Goal: Information Seeking & Learning: Learn about a topic

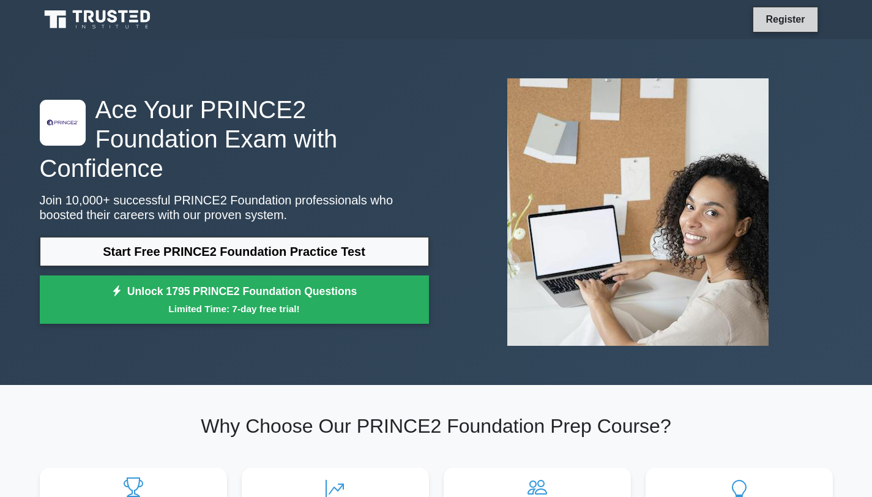
click at [775, 23] on link "Register" at bounding box center [785, 19] width 54 height 15
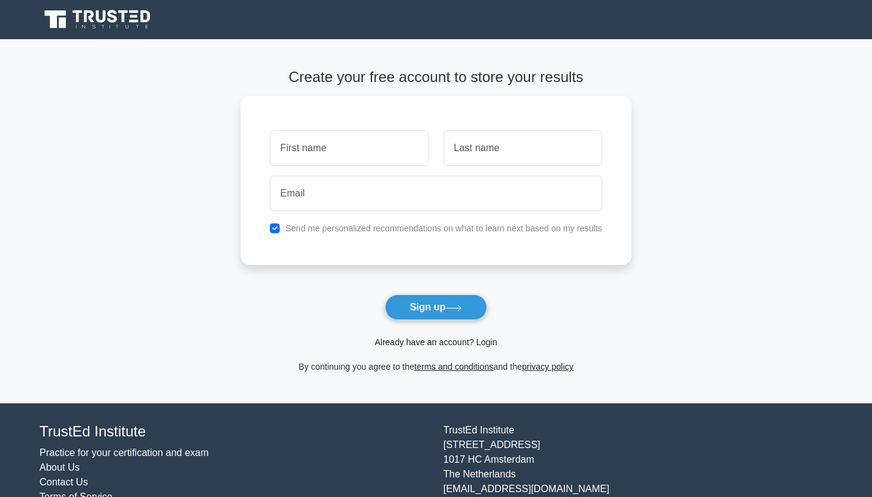
click at [480, 341] on link "Already have an account? Login" at bounding box center [435, 342] width 122 height 10
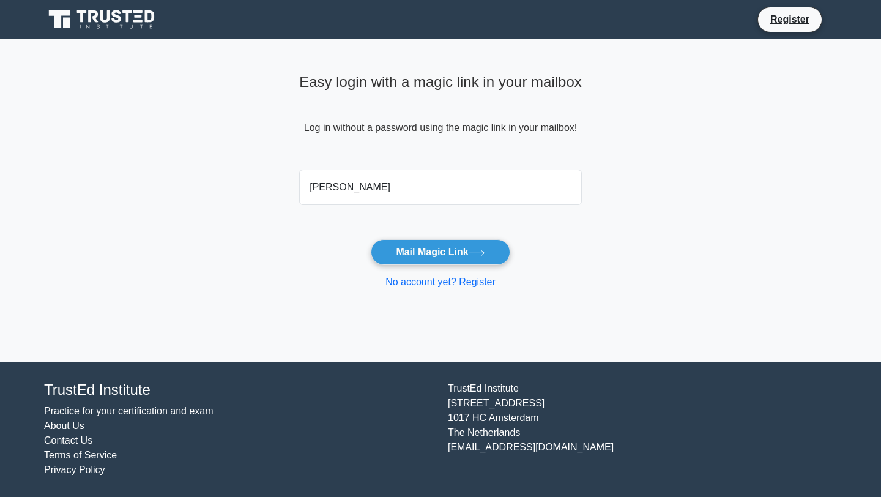
type input "georgepaul0809@Gmail.com"
click at [422, 257] on button "Mail Magic Link" at bounding box center [440, 252] width 139 height 26
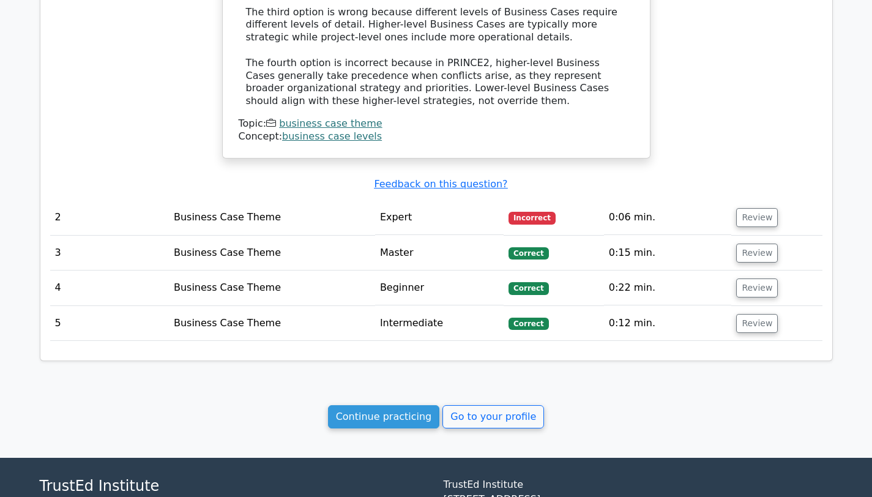
scroll to position [1113, 0]
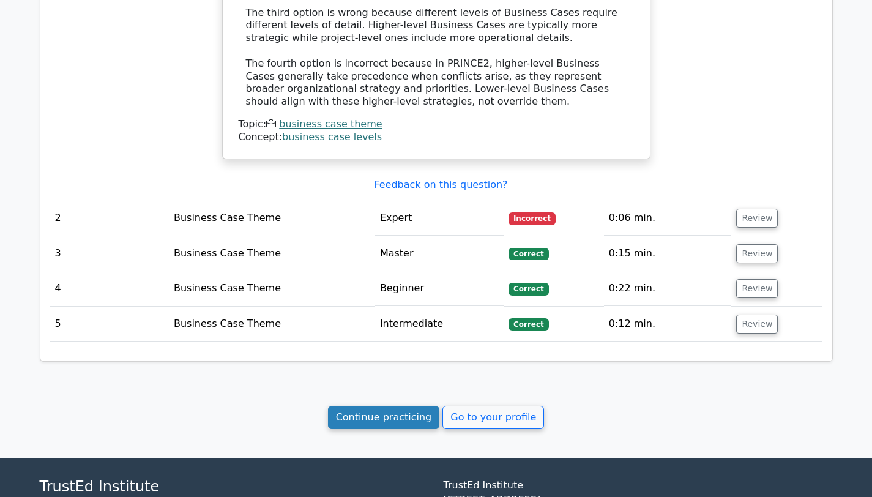
click at [404, 414] on link "Continue practicing" at bounding box center [384, 417] width 112 height 23
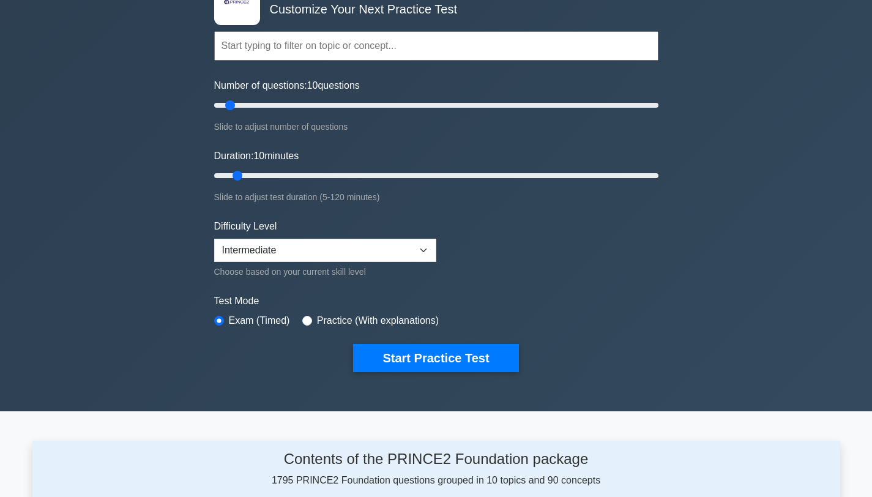
scroll to position [67, 0]
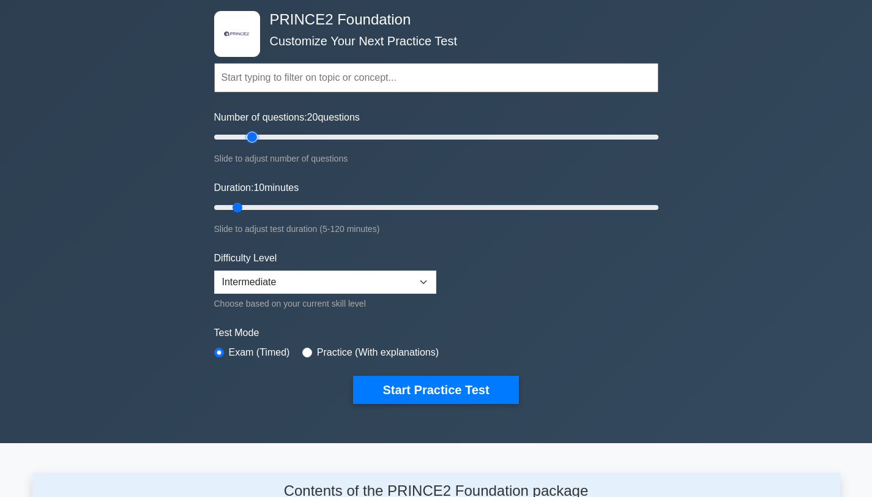
drag, startPoint x: 229, startPoint y: 133, endPoint x: 254, endPoint y: 138, distance: 25.4
type input "20"
click at [254, 138] on input "Number of questions: 20 questions" at bounding box center [436, 137] width 444 height 15
click at [309, 277] on select "Beginner Intermediate Expert" at bounding box center [325, 281] width 222 height 23
select select "expert"
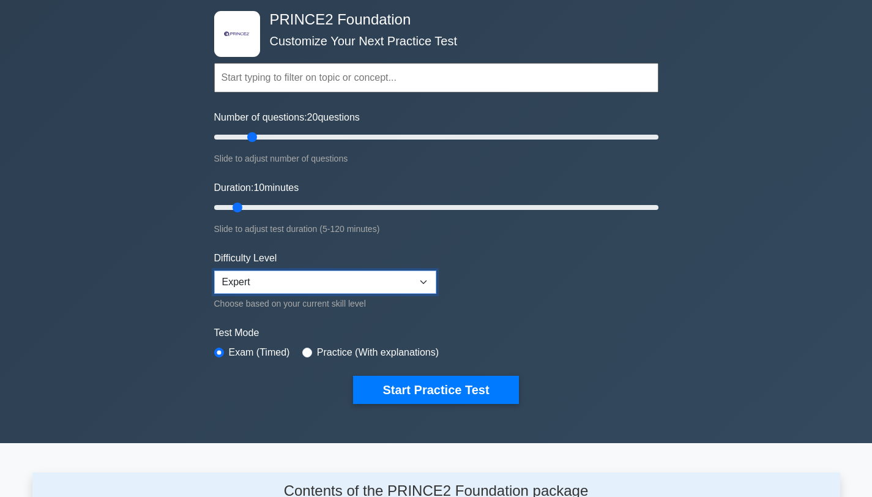
scroll to position [90, 0]
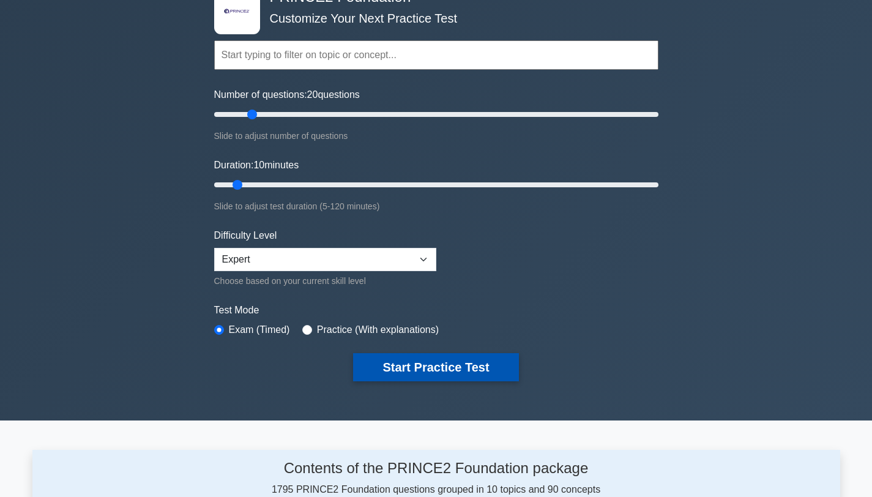
click at [420, 366] on button "Start Practice Test" at bounding box center [435, 367] width 165 height 28
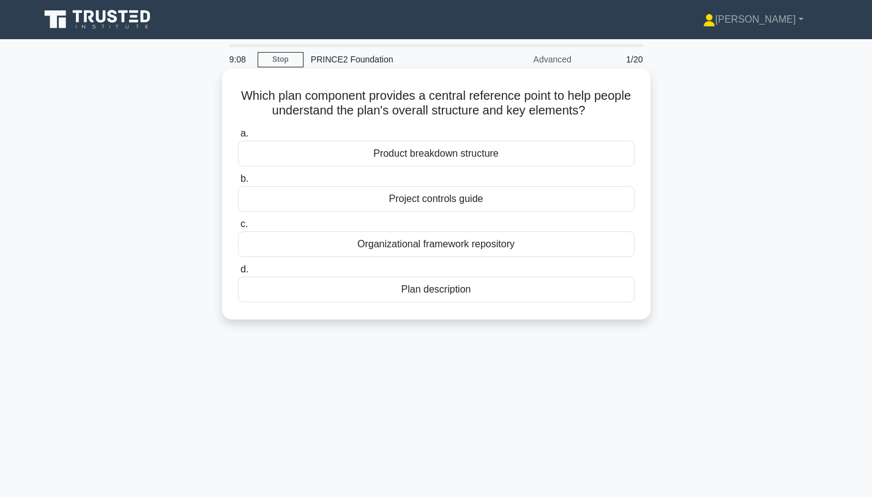
click at [426, 297] on div "Plan description" at bounding box center [436, 290] width 396 height 26
click at [238, 273] on input "d. Plan description" at bounding box center [238, 269] width 0 height 8
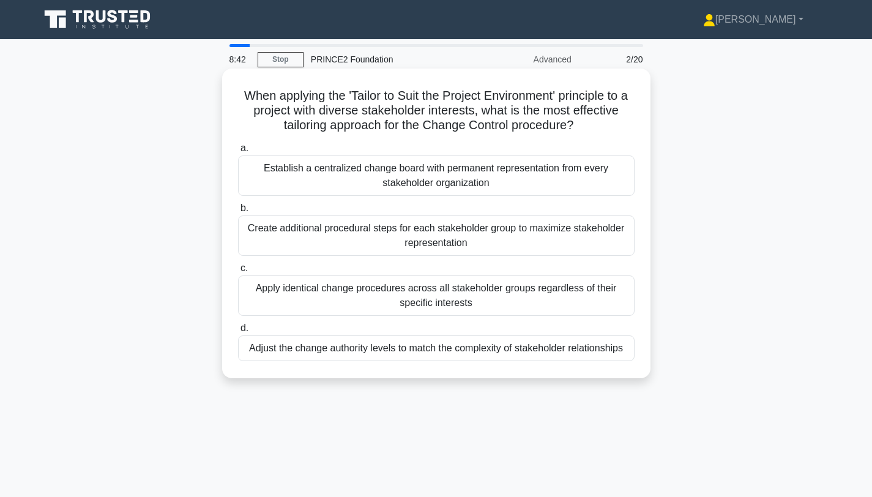
click at [459, 350] on div "Adjust the change authority levels to match the complexity of stakeholder relat…" at bounding box center [436, 348] width 396 height 26
click at [238, 332] on input "d. Adjust the change authority levels to match the complexity of stakeholder re…" at bounding box center [238, 328] width 0 height 8
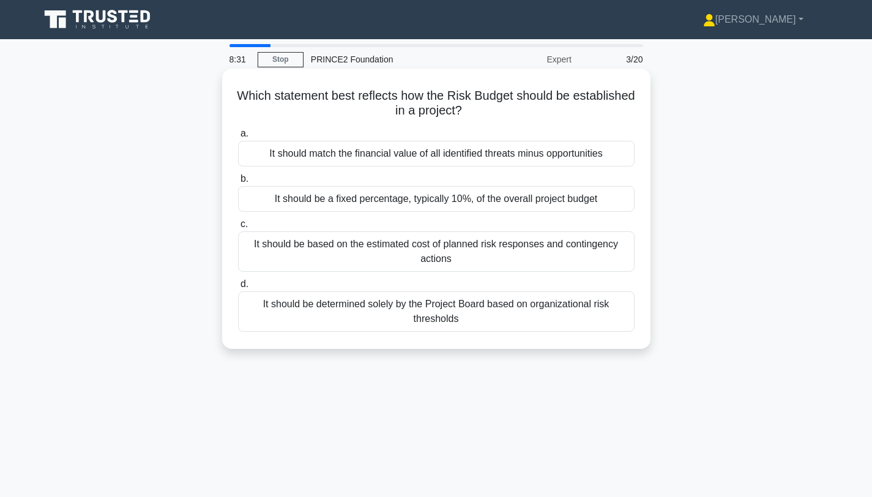
click at [497, 250] on div "It should be based on the estimated cost of planned risk responses and continge…" at bounding box center [436, 251] width 396 height 40
click at [238, 228] on input "c. It should be based on the estimated cost of planned risk responses and conti…" at bounding box center [238, 224] width 0 height 8
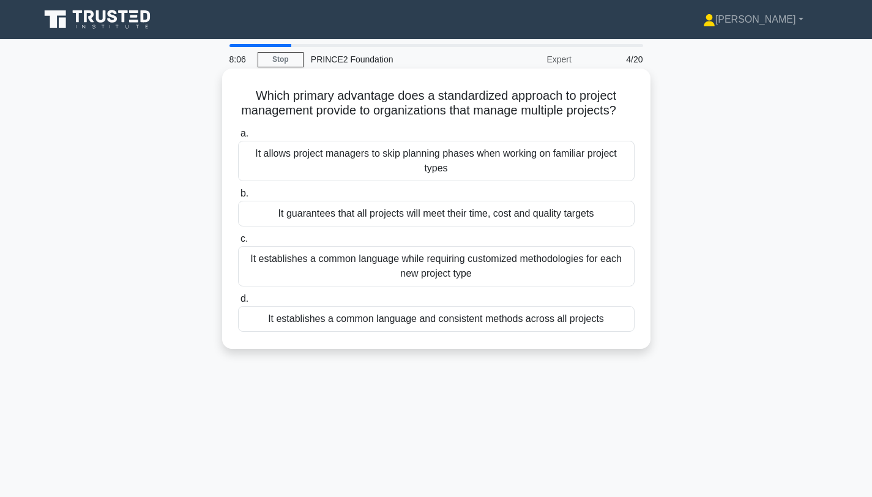
click at [500, 325] on div "It establishes a common language and consistent methods across all projects" at bounding box center [436, 319] width 396 height 26
click at [238, 303] on input "d. It establishes a common language and consistent methods across all projects" at bounding box center [238, 299] width 0 height 8
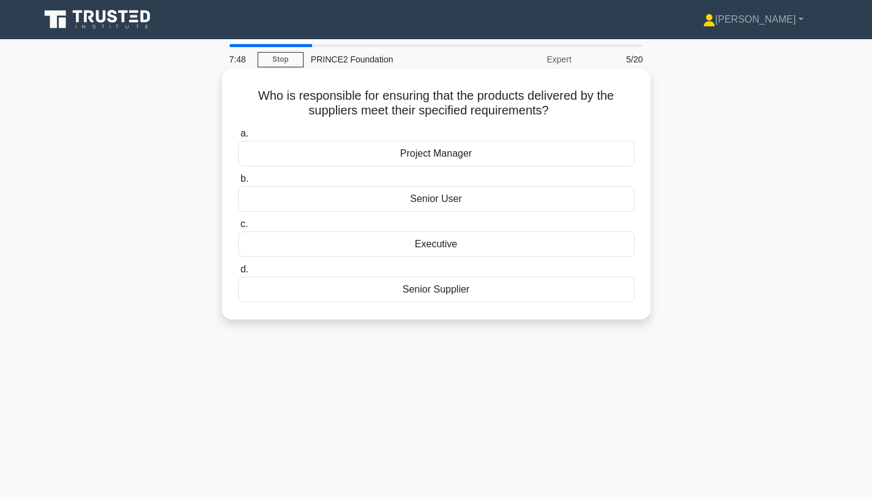
click at [460, 284] on div "Senior Supplier" at bounding box center [436, 290] width 396 height 26
click at [238, 273] on input "d. Senior Supplier" at bounding box center [238, 269] width 0 height 8
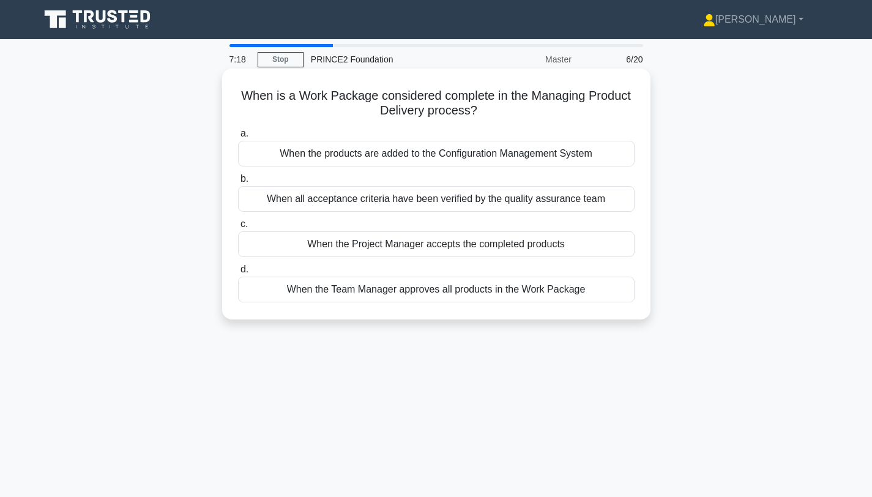
click at [471, 248] on div "When the Project Manager accepts the completed products" at bounding box center [436, 244] width 396 height 26
click at [238, 228] on input "c. When the Project Manager accepts the completed products" at bounding box center [238, 224] width 0 height 8
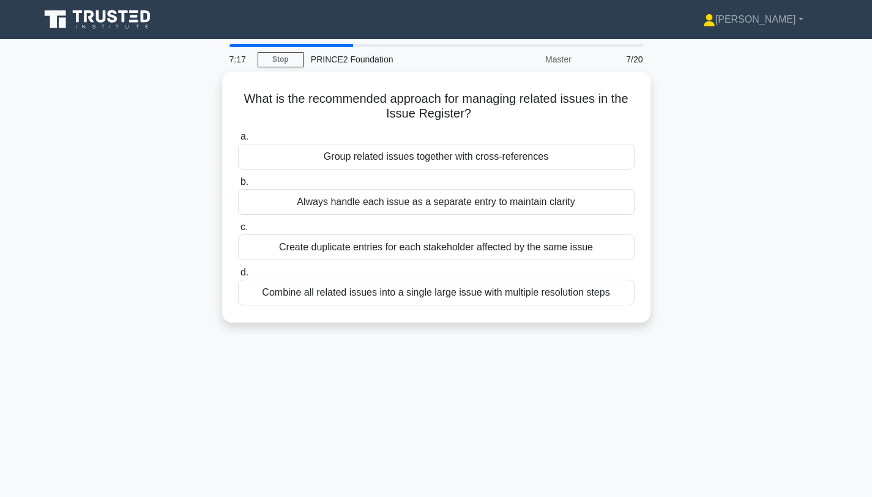
scroll to position [26, 0]
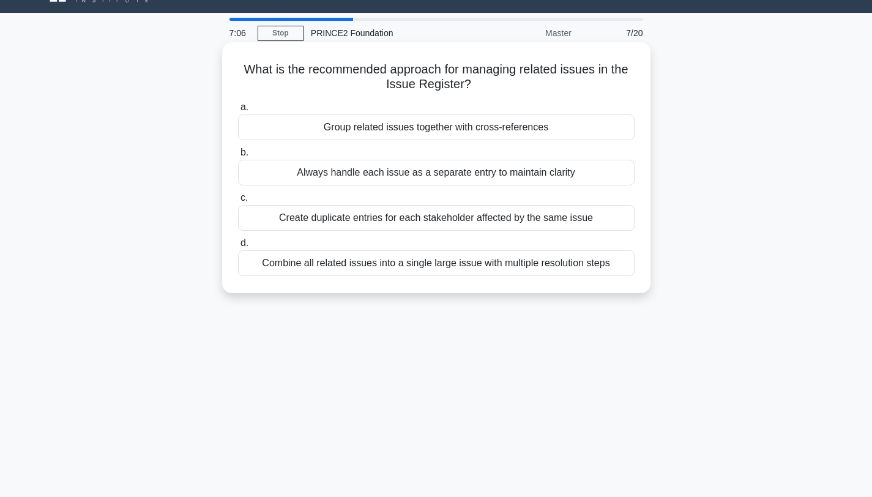
click at [425, 177] on div "Always handle each issue as a separate entry to maintain clarity" at bounding box center [436, 173] width 396 height 26
click at [238, 157] on input "b. Always handle each issue as a separate entry to maintain clarity" at bounding box center [238, 153] width 0 height 8
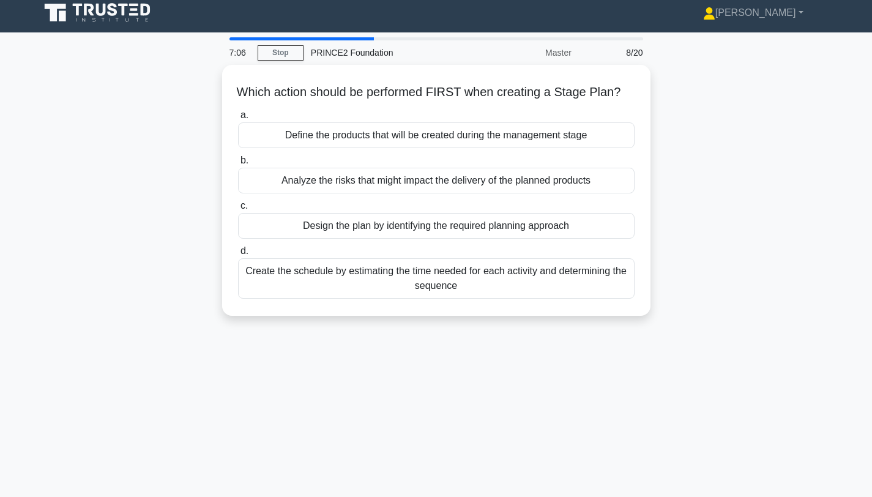
scroll to position [0, 0]
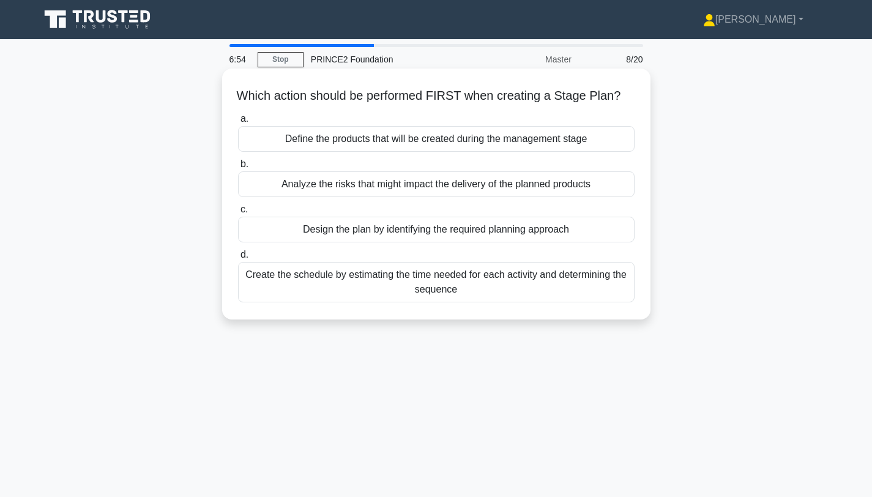
click at [478, 234] on div "Design the plan by identifying the required planning approach" at bounding box center [436, 230] width 396 height 26
click at [238, 214] on input "c. Design the plan by identifying the required planning approach" at bounding box center [238, 210] width 0 height 8
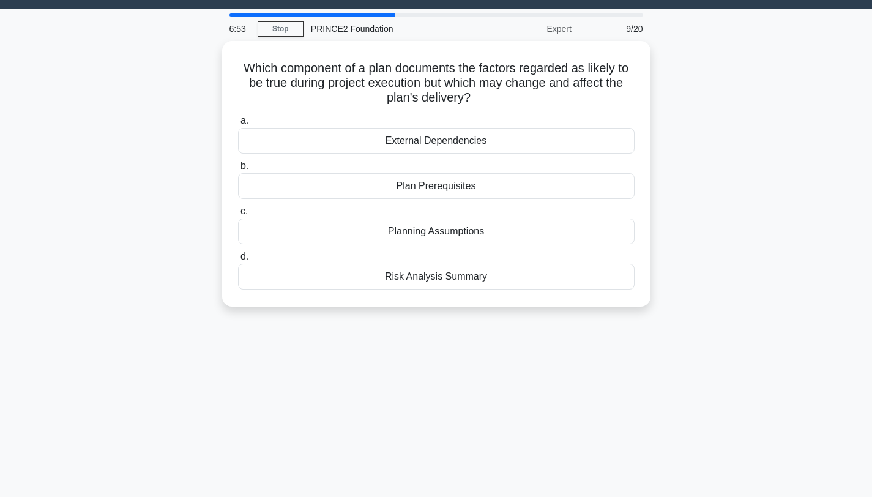
scroll to position [40, 0]
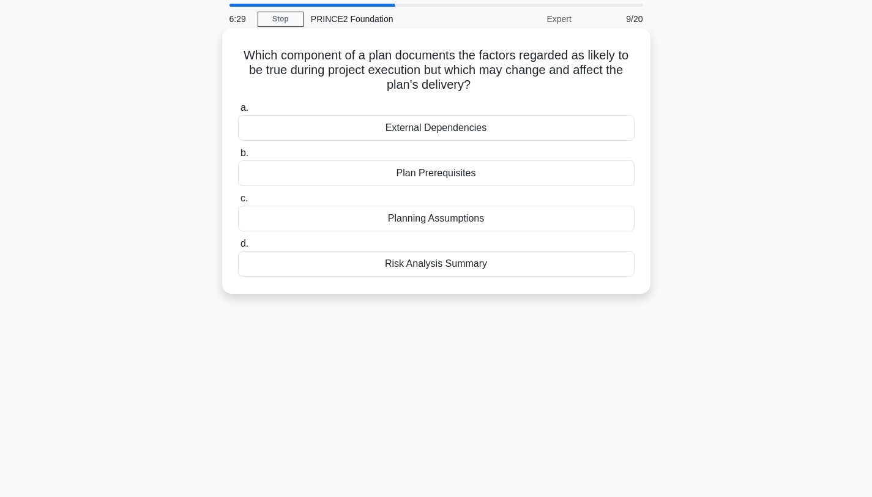
click at [442, 225] on div "Planning Assumptions" at bounding box center [436, 219] width 396 height 26
click at [238, 202] on input "c. Planning Assumptions" at bounding box center [238, 199] width 0 height 8
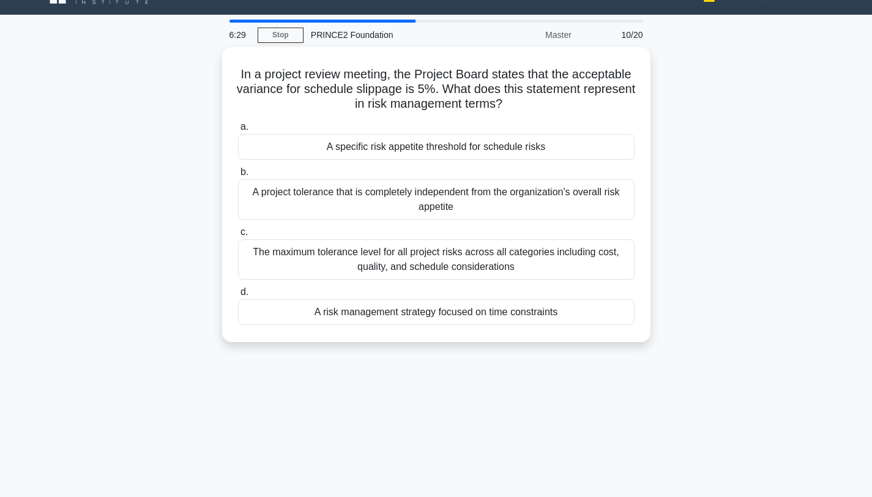
scroll to position [0, 0]
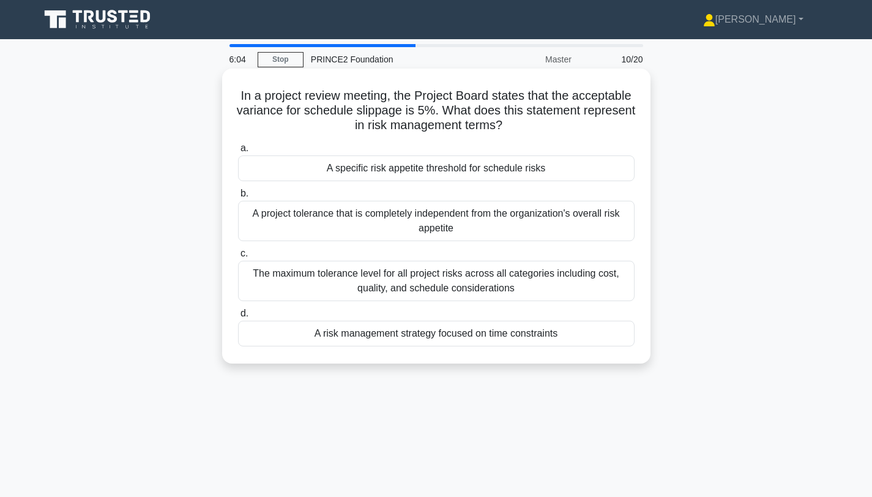
click at [459, 180] on div "A specific risk appetite threshold for schedule risks" at bounding box center [436, 168] width 396 height 26
click at [238, 152] on input "a. A specific risk appetite threshold for schedule risks" at bounding box center [238, 148] width 0 height 8
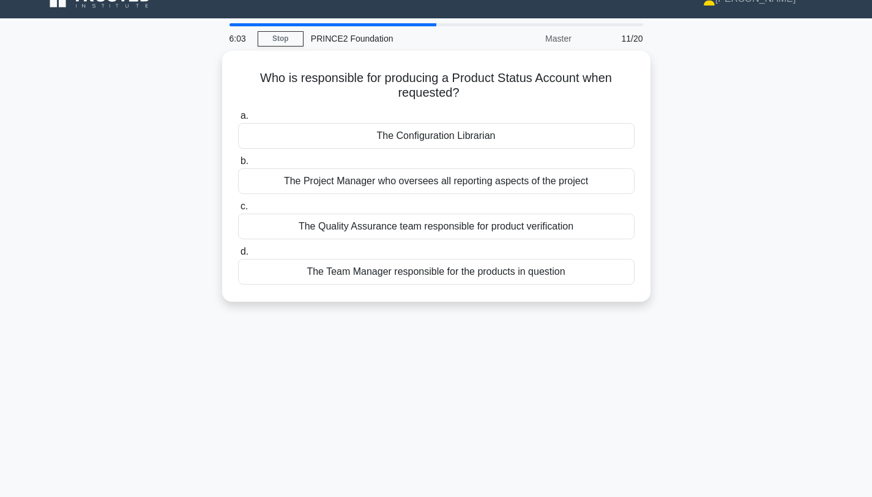
scroll to position [21, 0]
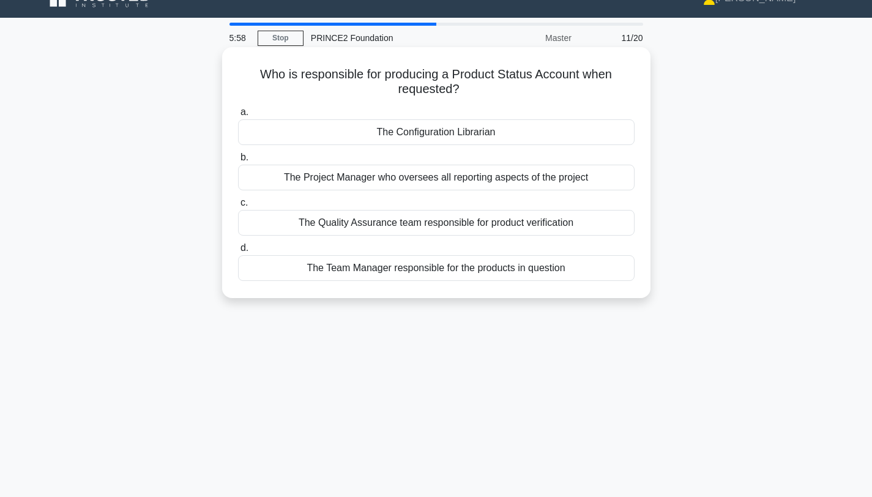
click at [456, 133] on div "The Configuration Librarian" at bounding box center [436, 132] width 396 height 26
click at [238, 116] on input "a. The Configuration Librarian" at bounding box center [238, 112] width 0 height 8
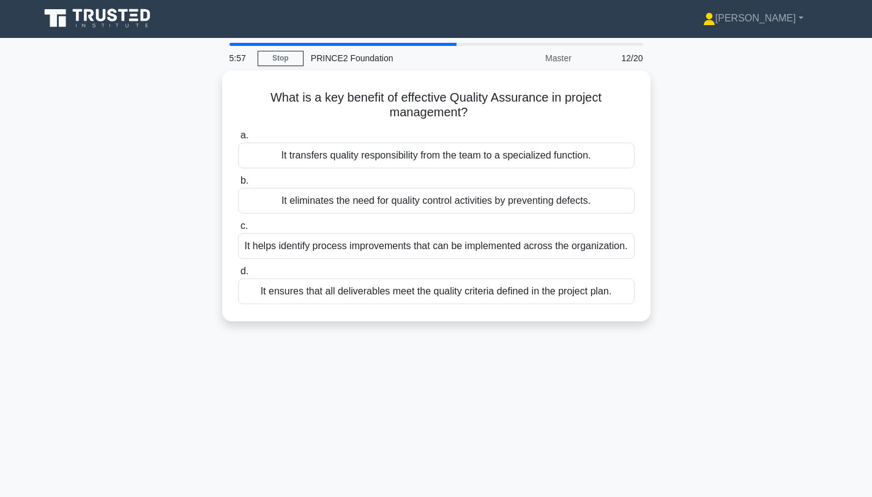
scroll to position [0, 0]
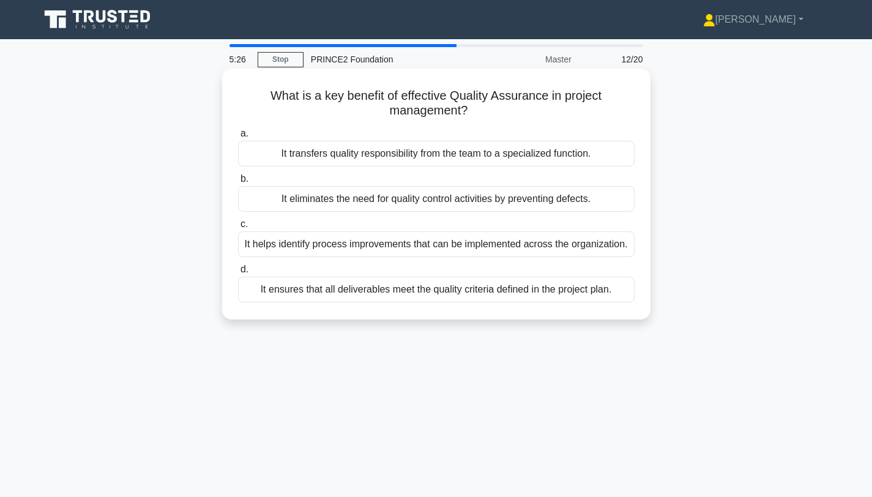
click at [592, 284] on div "It ensures that all deliverables meet the quality criteria defined in the proje…" at bounding box center [436, 290] width 396 height 26
click at [238, 273] on input "d. It ensures that all deliverables meet the quality criteria defined in the pr…" at bounding box center [238, 269] width 0 height 8
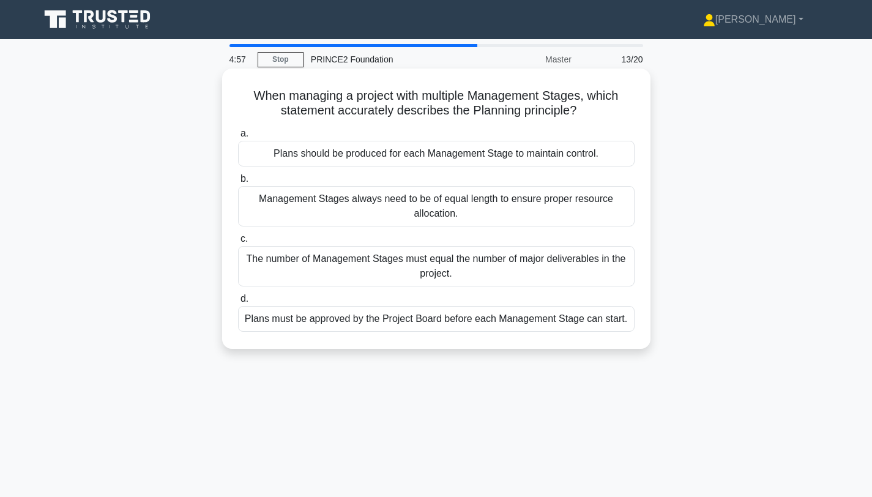
click at [511, 152] on div "Plans should be produced for each Management Stage to maintain control." at bounding box center [436, 154] width 396 height 26
click at [238, 138] on input "a. Plans should be produced for each Management Stage to maintain control." at bounding box center [238, 134] width 0 height 8
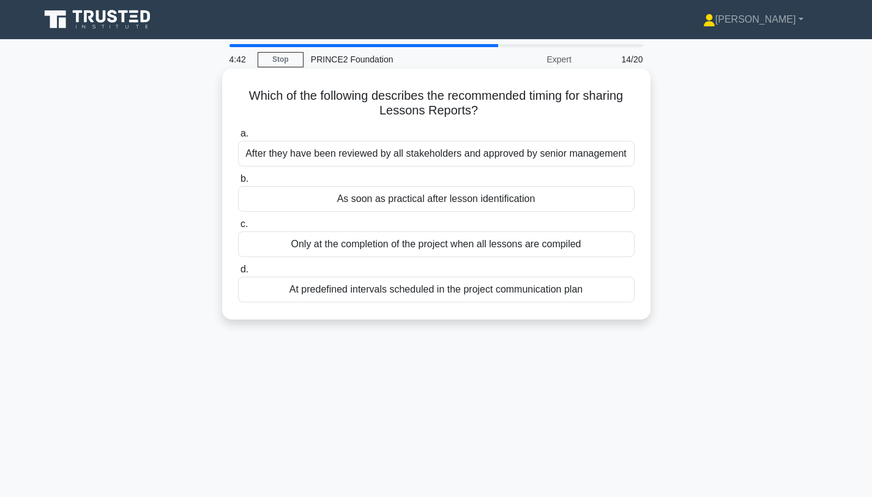
click at [567, 245] on div "Only at the completion of the project when all lessons are compiled" at bounding box center [436, 244] width 396 height 26
click at [238, 228] on input "c. Only at the completion of the project when all lessons are compiled" at bounding box center [238, 224] width 0 height 8
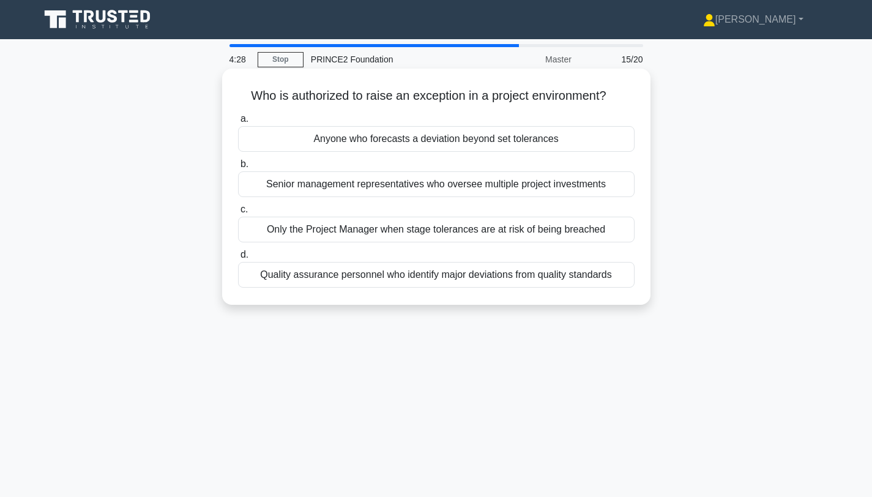
click at [497, 140] on div "Anyone who forecasts a deviation beyond set tolerances" at bounding box center [436, 139] width 396 height 26
click at [238, 123] on input "a. Anyone who forecasts a deviation beyond set tolerances" at bounding box center [238, 119] width 0 height 8
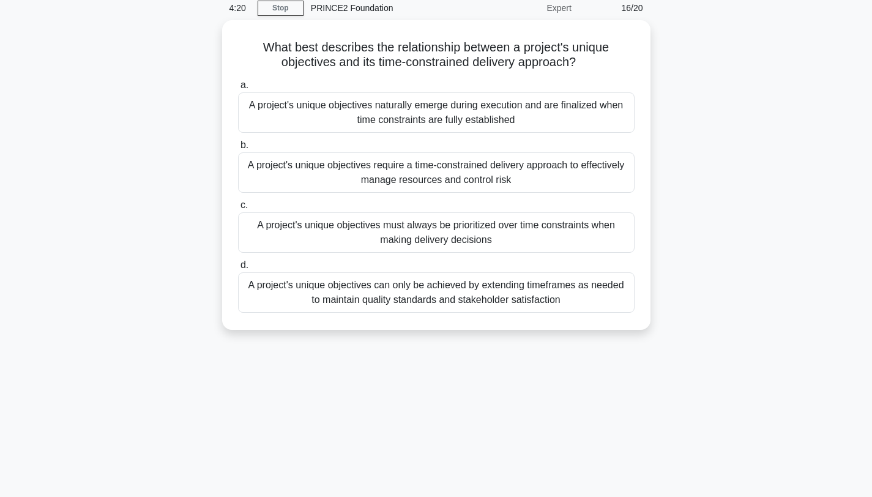
scroll to position [49, 0]
click at [512, 231] on div "A project's unique objectives must always be prioritized over time constraints …" at bounding box center [436, 232] width 396 height 40
click at [238, 209] on input "c. A project's unique objectives must always be prioritized over time constrain…" at bounding box center [238, 205] width 0 height 8
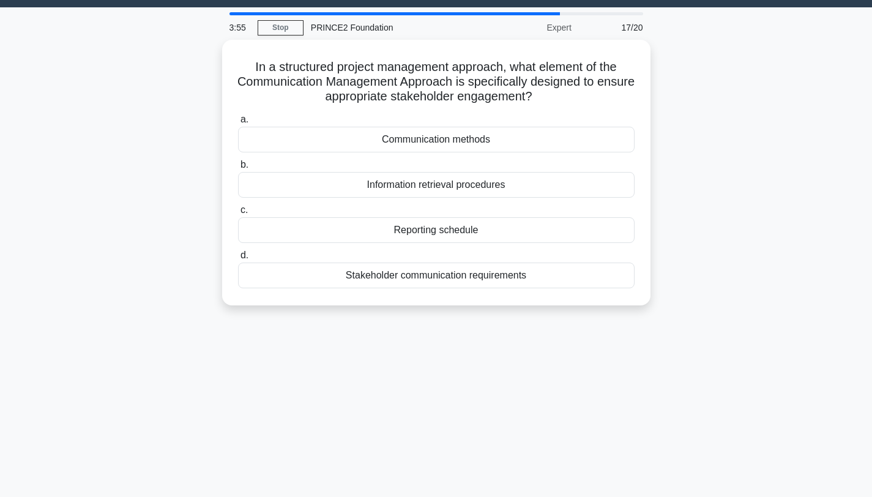
scroll to position [34, 0]
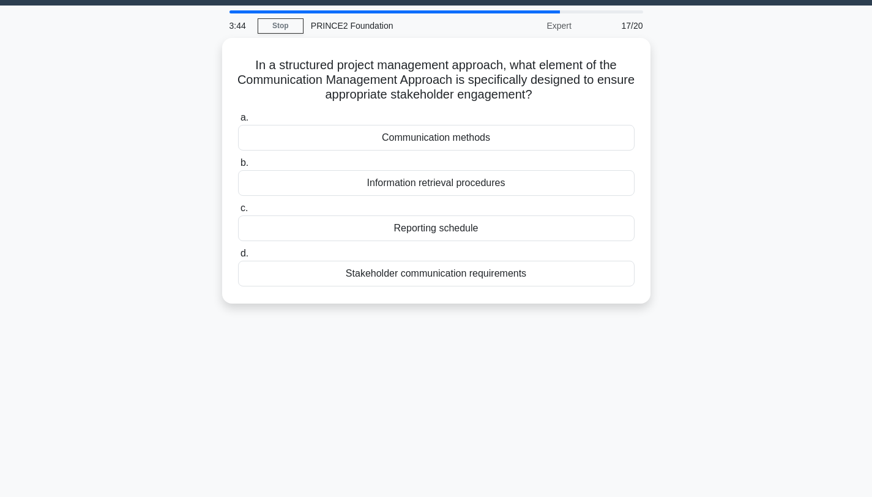
drag, startPoint x: 455, startPoint y: 271, endPoint x: 689, endPoint y: 267, distance: 234.3
click at [689, 266] on div "In a structured project management approach, what element of the Communication …" at bounding box center [436, 178] width 808 height 280
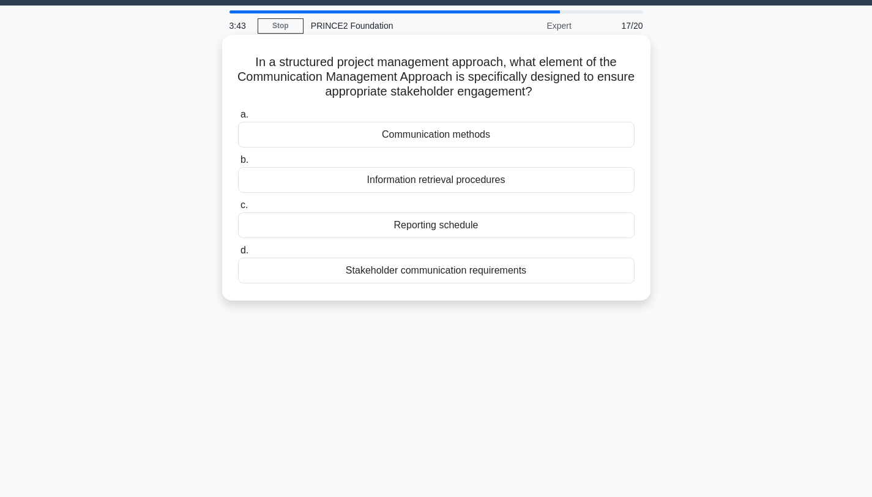
click at [543, 229] on div "Reporting schedule" at bounding box center [436, 225] width 396 height 26
click at [238, 209] on input "c. Reporting schedule" at bounding box center [238, 205] width 0 height 8
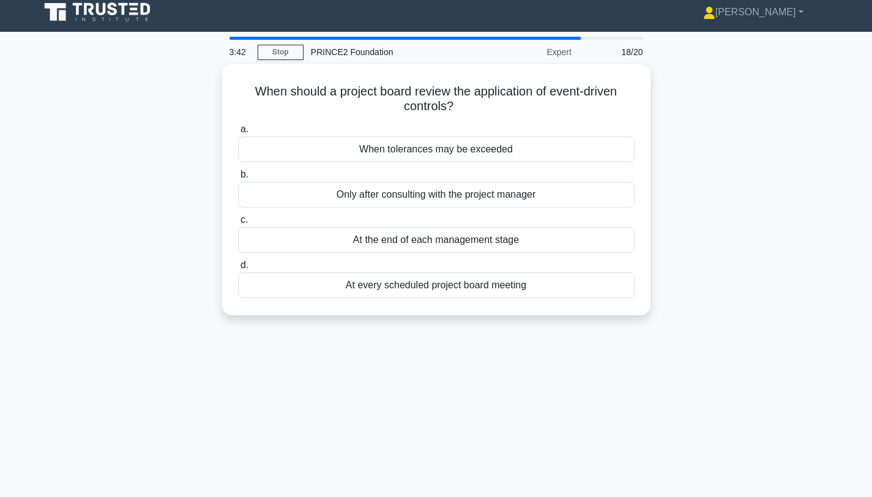
scroll to position [0, 0]
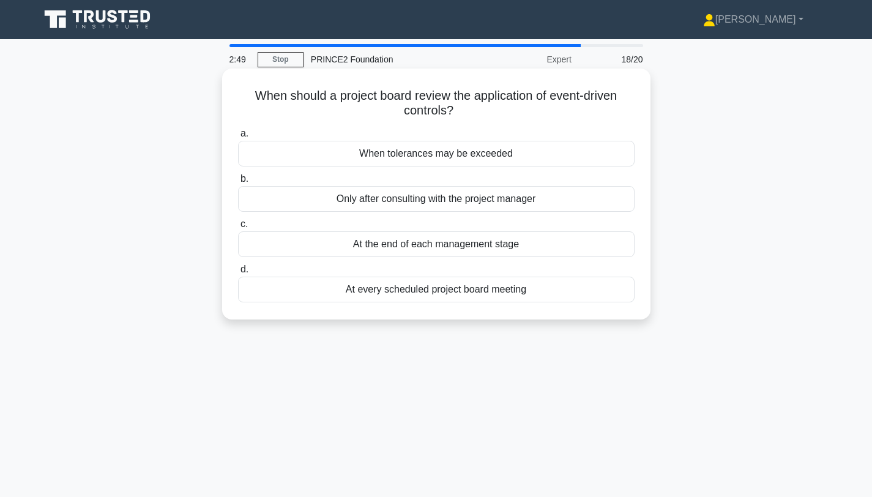
click at [479, 158] on div "When tolerances may be exceeded" at bounding box center [436, 154] width 396 height 26
click at [238, 138] on input "a. When tolerances may be exceeded" at bounding box center [238, 134] width 0 height 8
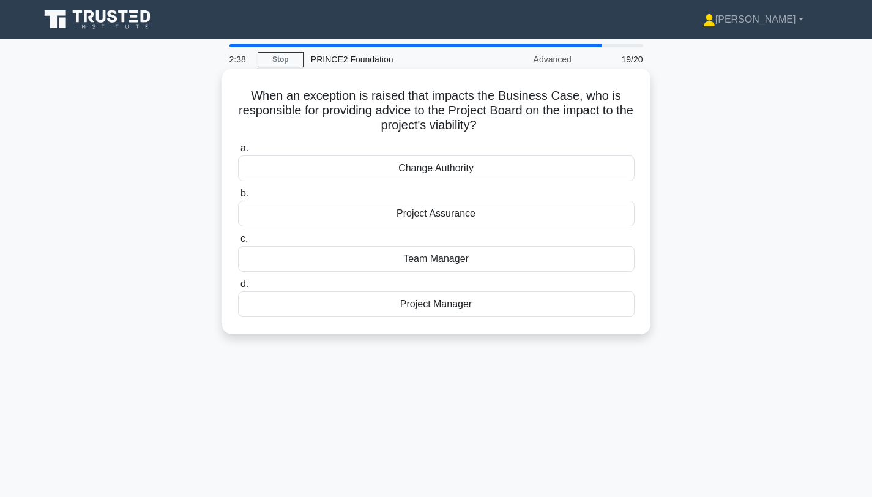
click at [458, 301] on div "Project Manager" at bounding box center [436, 304] width 396 height 26
click at [238, 288] on input "d. Project Manager" at bounding box center [238, 284] width 0 height 8
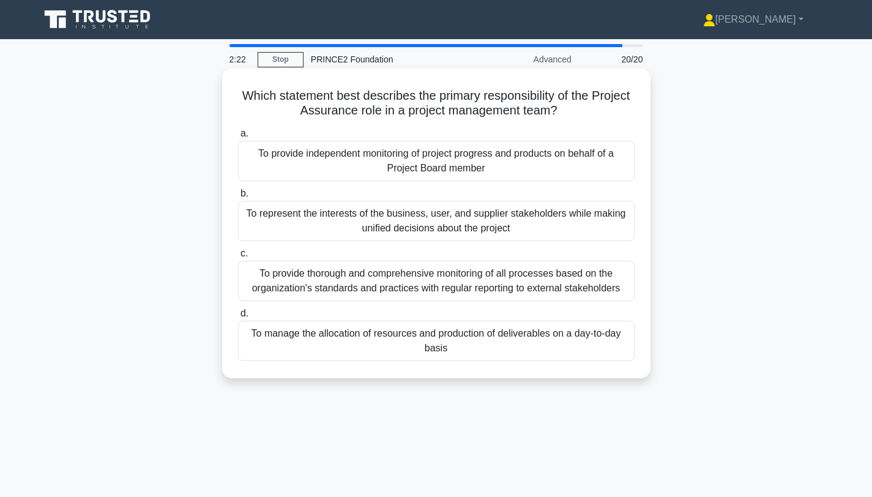
click at [455, 160] on div "To provide independent monitoring of project progress and products on behalf of…" at bounding box center [436, 161] width 396 height 40
click at [238, 138] on input "a. To provide independent monitoring of project progress and products on behalf…" at bounding box center [238, 134] width 0 height 8
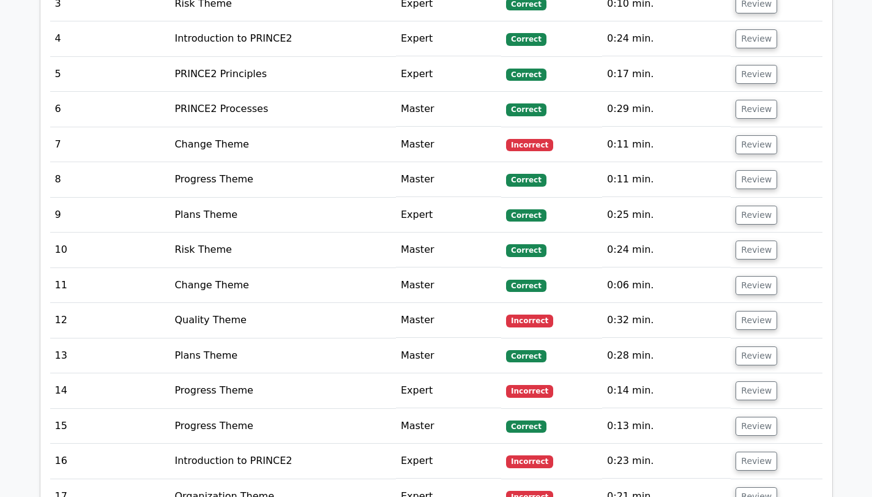
scroll to position [1516, 0]
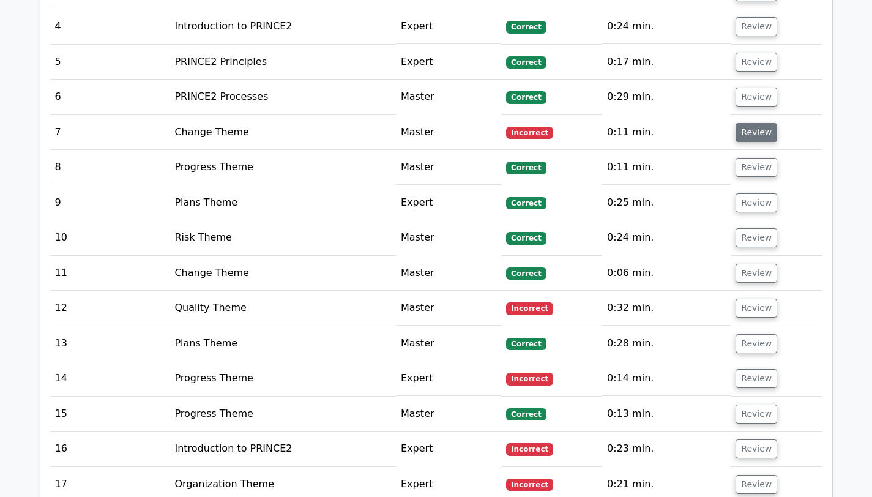
click at [760, 124] on button "Review" at bounding box center [756, 132] width 42 height 19
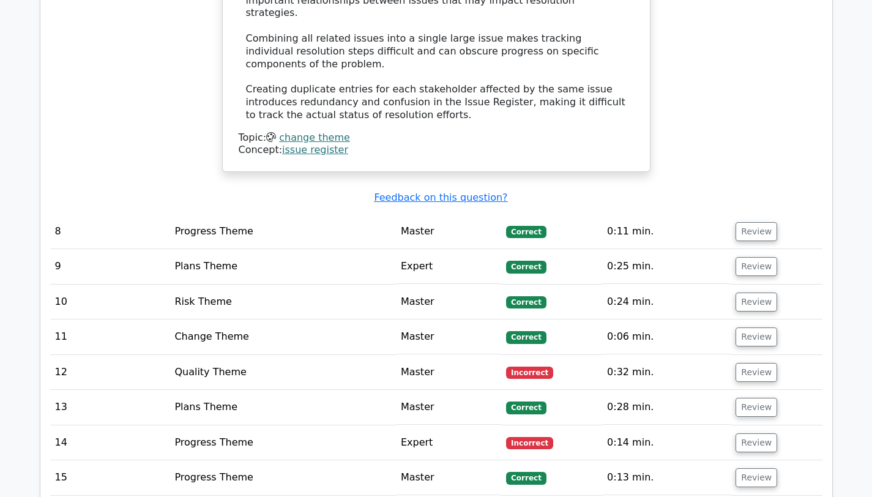
scroll to position [2147, 0]
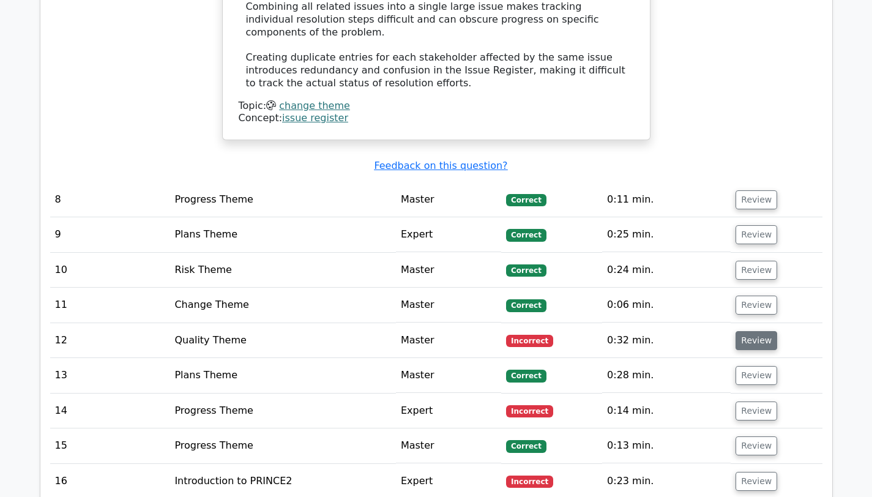
click at [759, 331] on button "Review" at bounding box center [756, 340] width 42 height 19
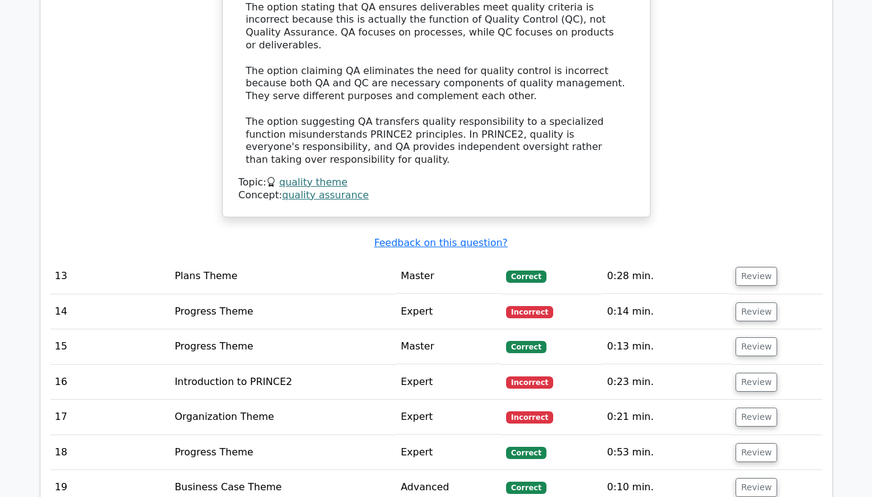
scroll to position [2890, 0]
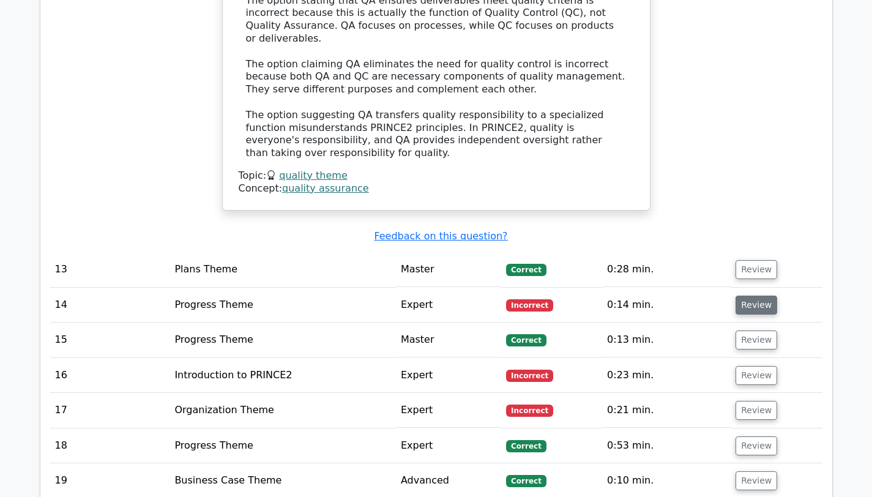
click at [742, 295] on button "Review" at bounding box center [756, 304] width 42 height 19
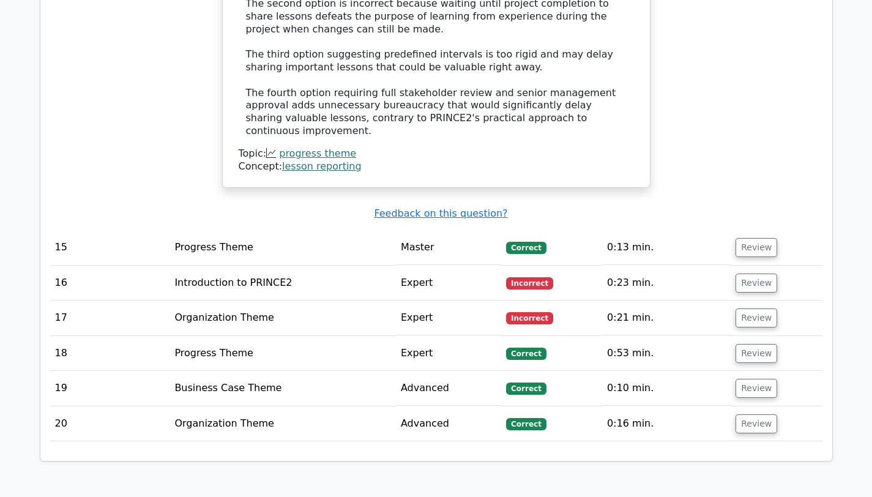
scroll to position [3617, 0]
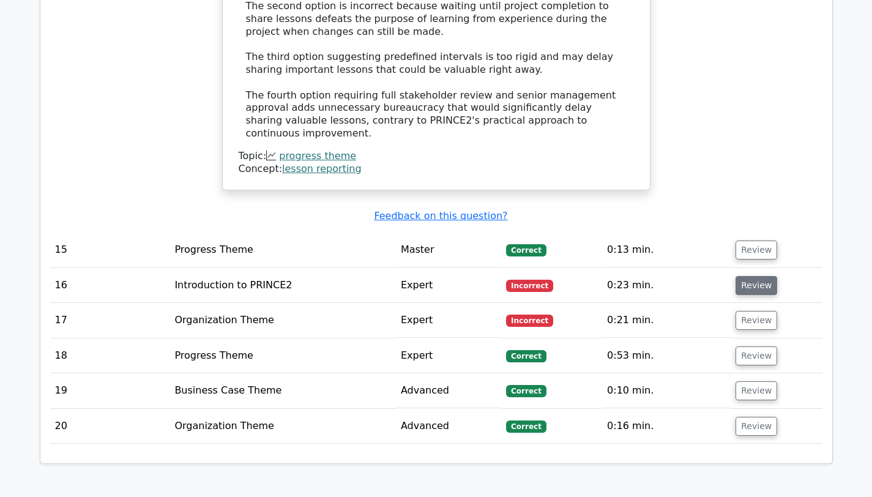
click at [744, 276] on button "Review" at bounding box center [756, 285] width 42 height 19
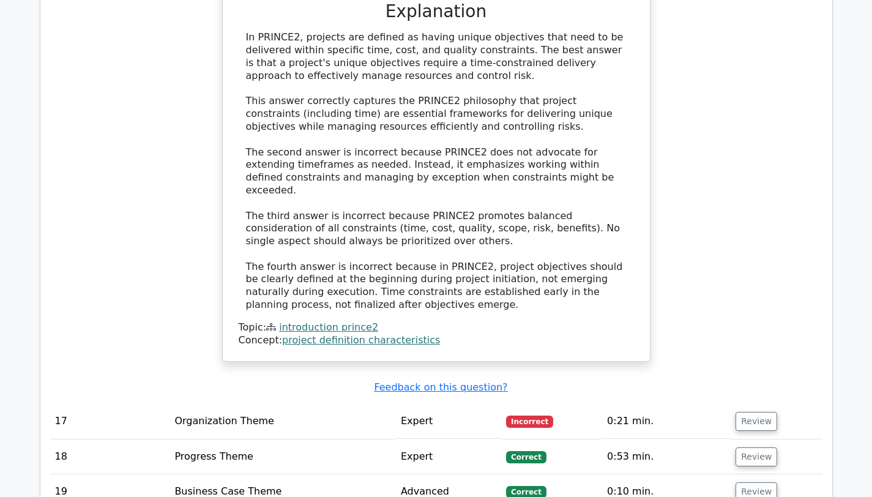
scroll to position [4233, 0]
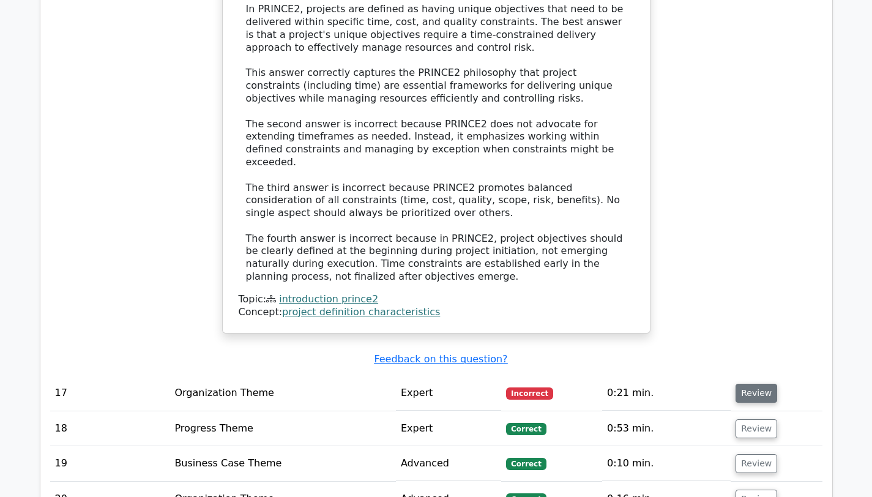
click at [746, 384] on button "Review" at bounding box center [756, 393] width 42 height 19
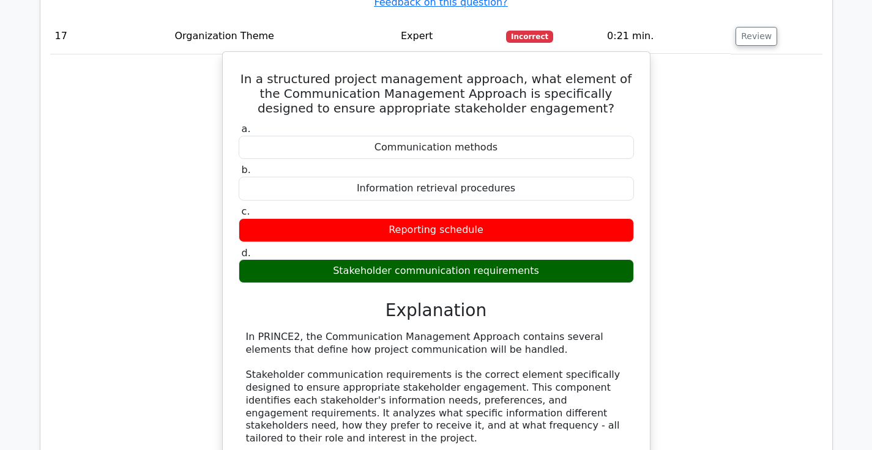
scroll to position [5083, 0]
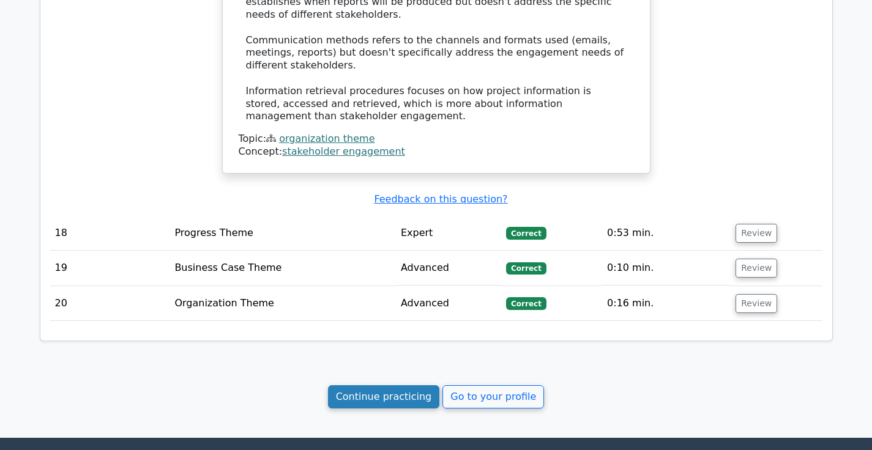
click at [421, 385] on link "Continue practicing" at bounding box center [384, 396] width 112 height 23
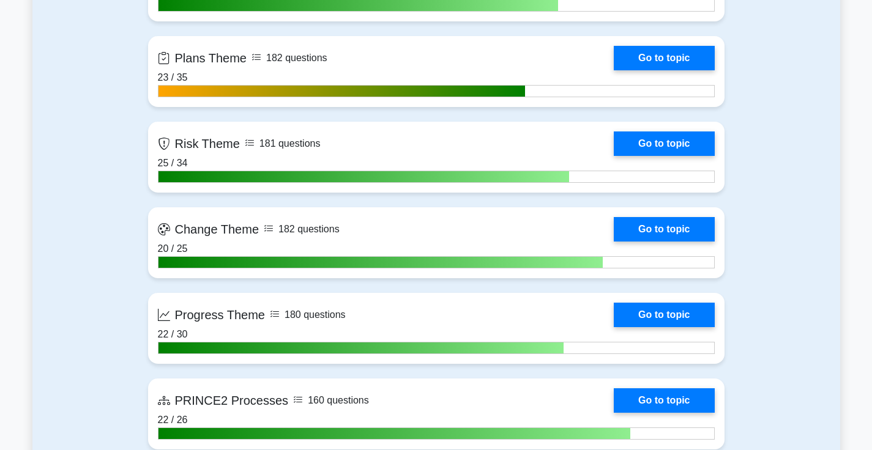
scroll to position [995, 0]
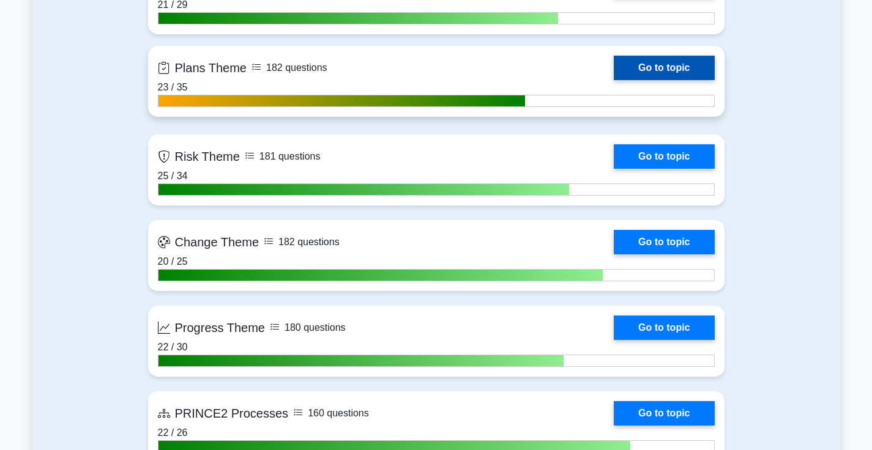
click at [647, 71] on link "Go to topic" at bounding box center [664, 68] width 100 height 24
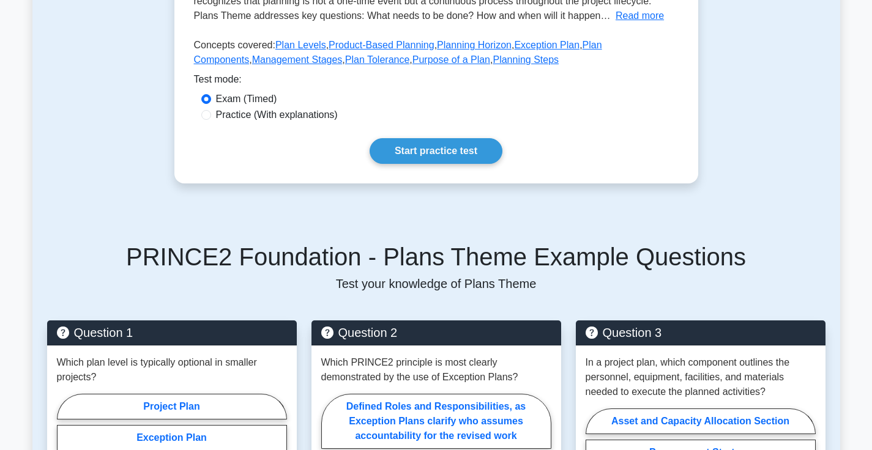
scroll to position [314, 0]
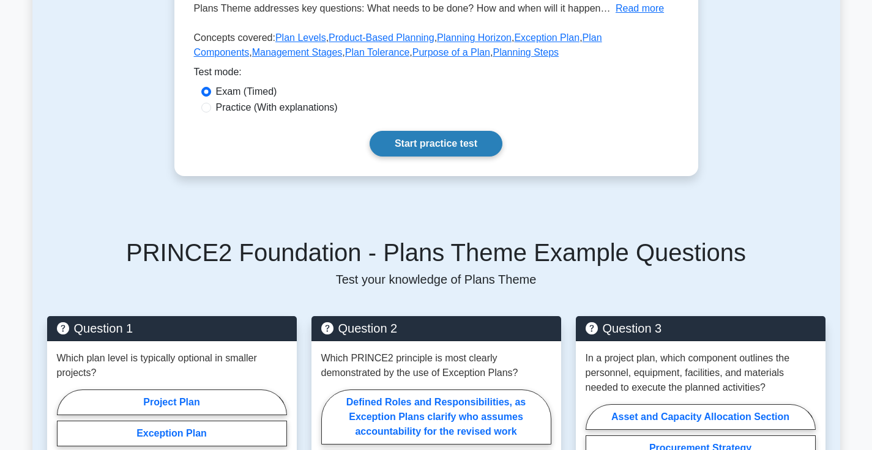
click at [440, 148] on link "Start practice test" at bounding box center [435, 144] width 133 height 26
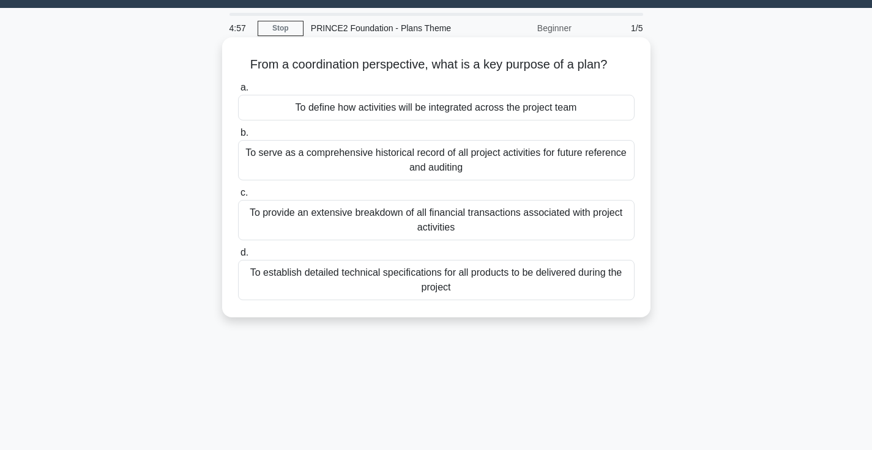
scroll to position [26, 0]
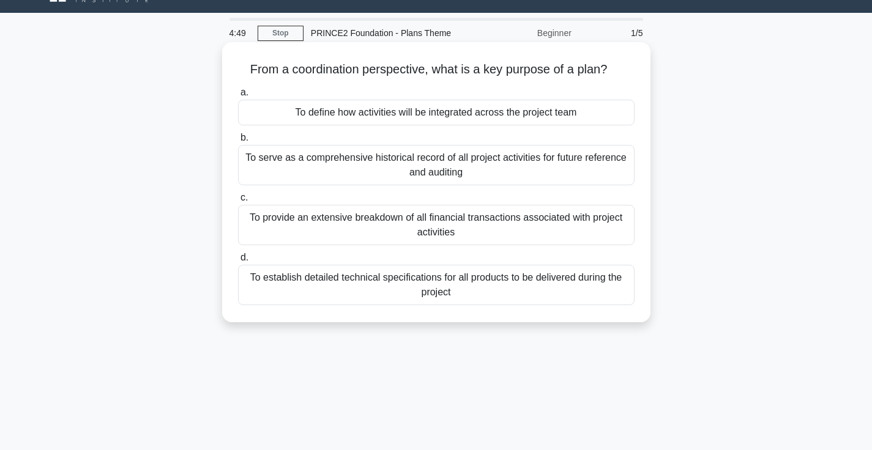
click at [445, 289] on div "To establish detailed technical specifications for all products to be delivered…" at bounding box center [436, 285] width 396 height 40
click at [238, 262] on input "d. To establish detailed technical specifications for all products to be delive…" at bounding box center [238, 258] width 0 height 8
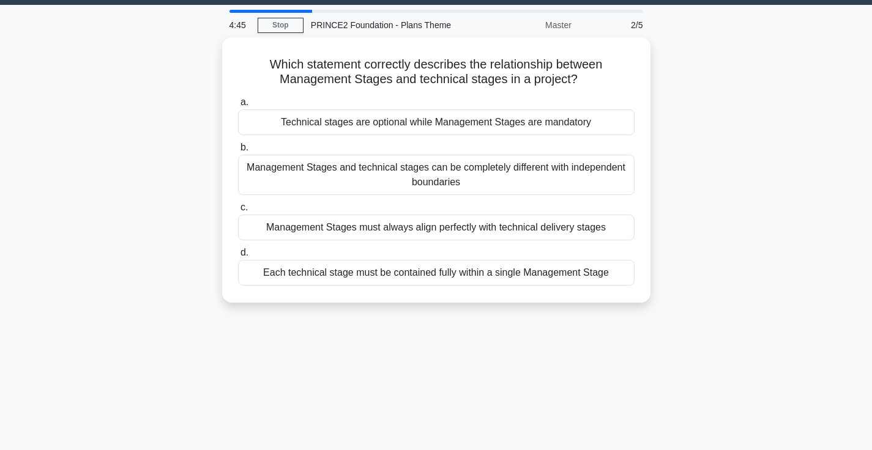
scroll to position [35, 0]
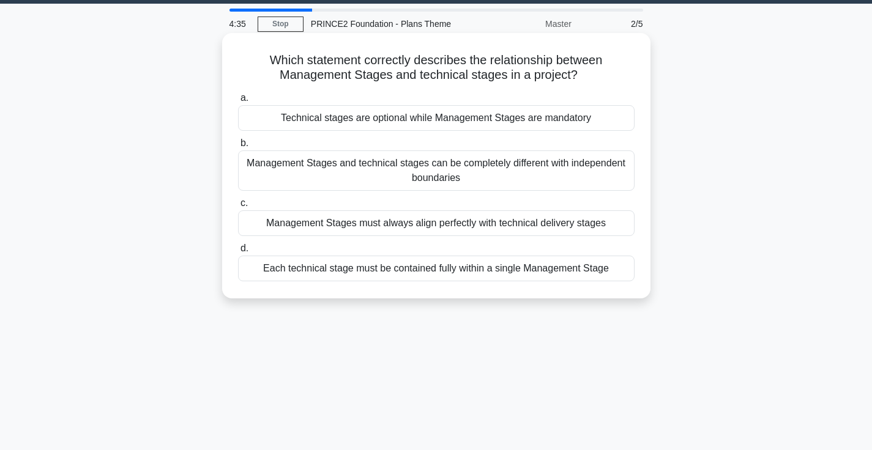
click at [410, 124] on div "Technical stages are optional while Management Stages are mandatory" at bounding box center [436, 118] width 396 height 26
click at [238, 102] on input "a. Technical stages are optional while Management Stages are mandatory" at bounding box center [238, 98] width 0 height 8
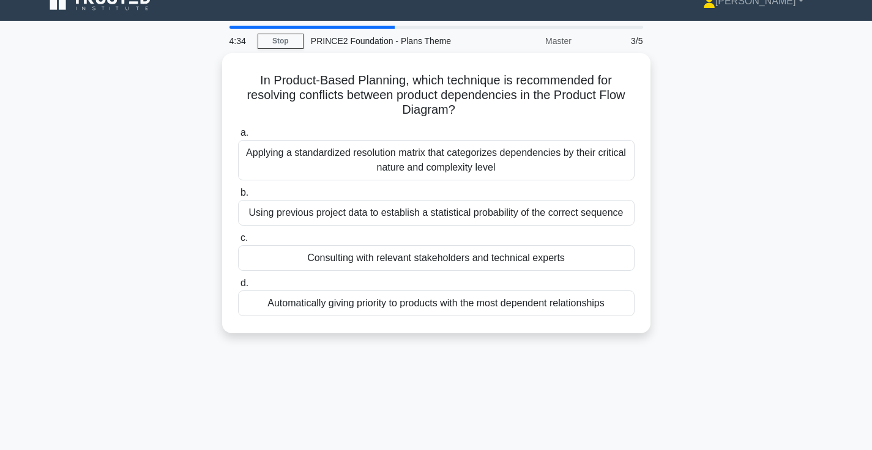
scroll to position [28, 0]
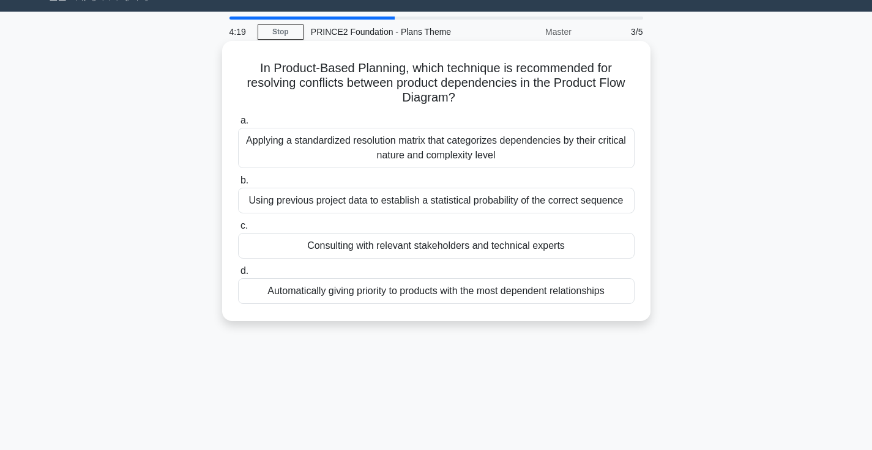
click at [513, 299] on div "Automatically giving priority to products with the most dependent relationships" at bounding box center [436, 291] width 396 height 26
click at [238, 275] on input "d. Automatically giving priority to products with the most dependent relationsh…" at bounding box center [238, 271] width 0 height 8
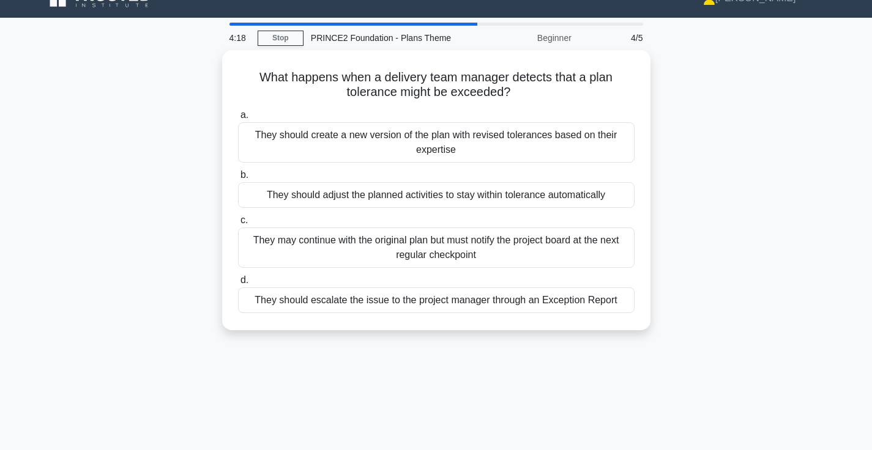
scroll to position [33, 0]
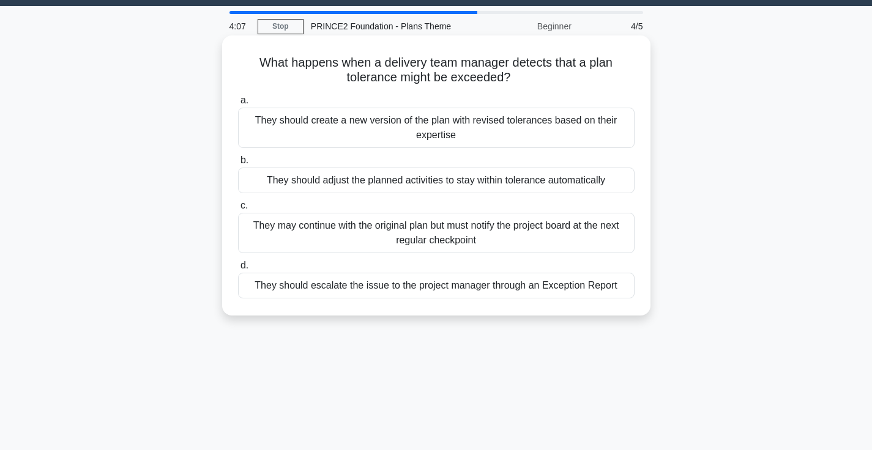
click at [462, 289] on div "They should escalate the issue to the project manager through an Exception Repo…" at bounding box center [436, 286] width 396 height 26
click at [238, 270] on input "d. They should escalate the issue to the project manager through an Exception R…" at bounding box center [238, 266] width 0 height 8
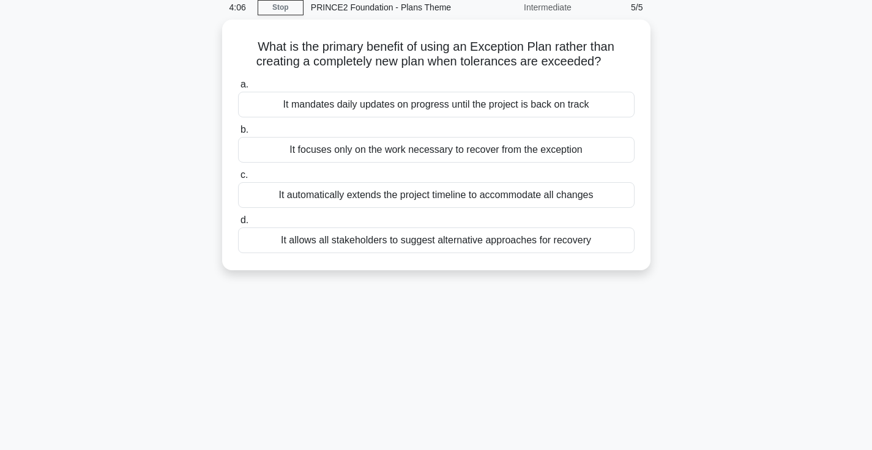
scroll to position [63, 0]
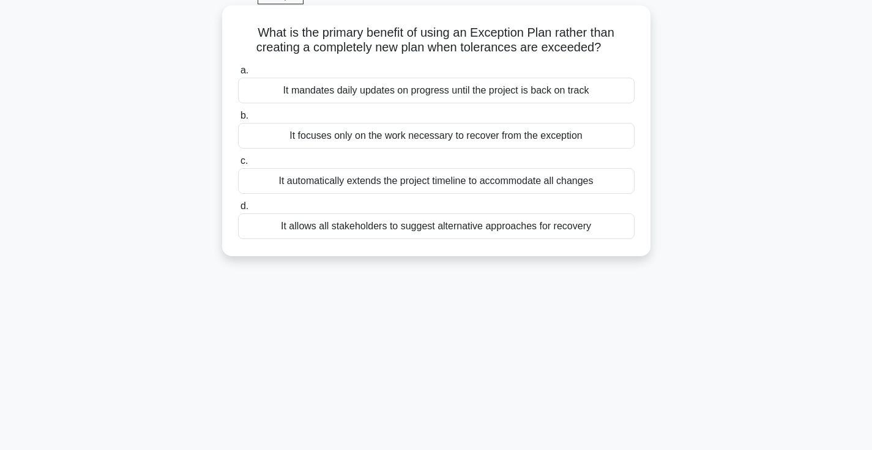
click at [497, 136] on div "It focuses only on the work necessary to recover from the exception" at bounding box center [436, 136] width 396 height 26
click at [238, 120] on input "b. It focuses only on the work necessary to recover from the exception" at bounding box center [238, 116] width 0 height 8
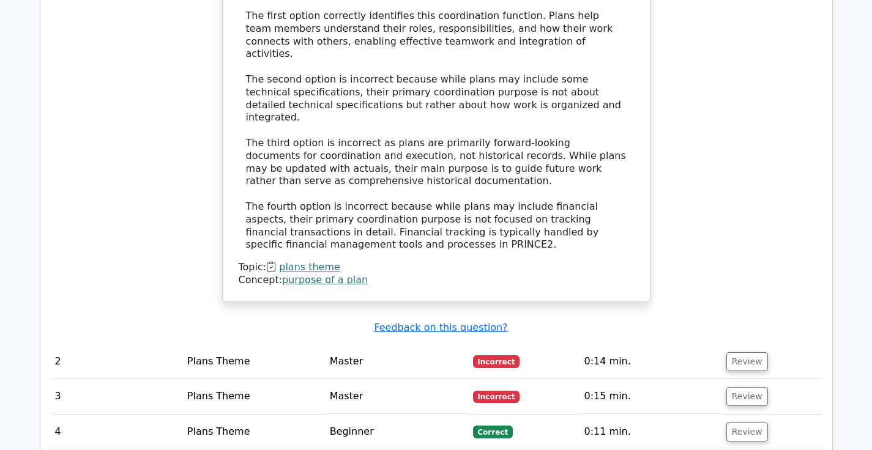
scroll to position [1087, 0]
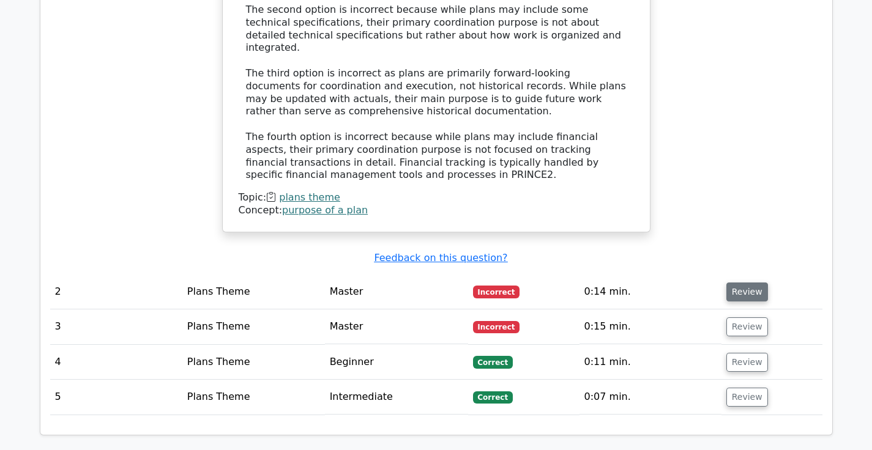
click at [751, 283] on button "Review" at bounding box center [747, 292] width 42 height 19
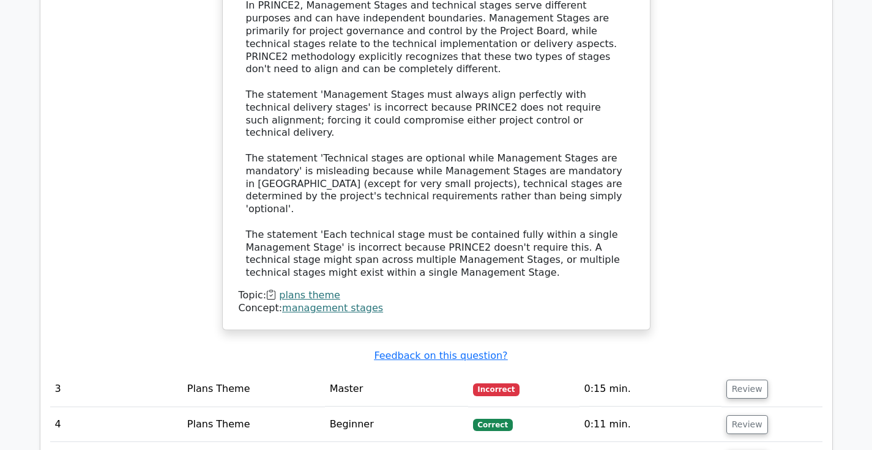
scroll to position [1702, 0]
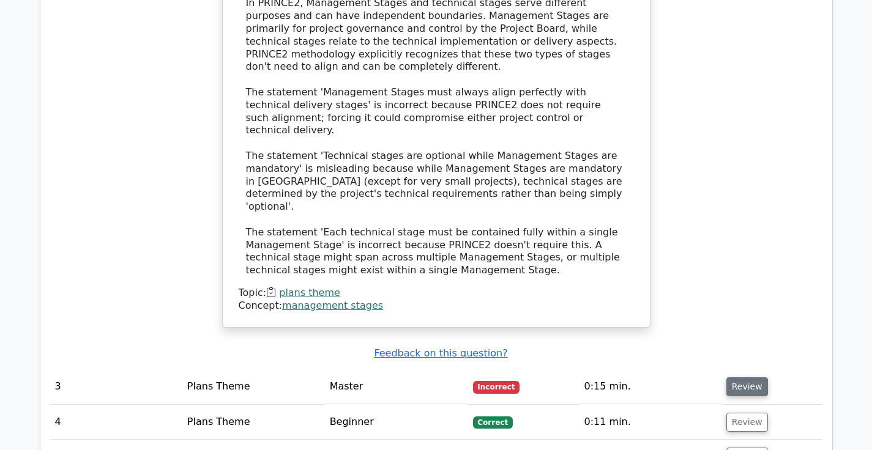
click at [730, 377] on button "Review" at bounding box center [747, 386] width 42 height 19
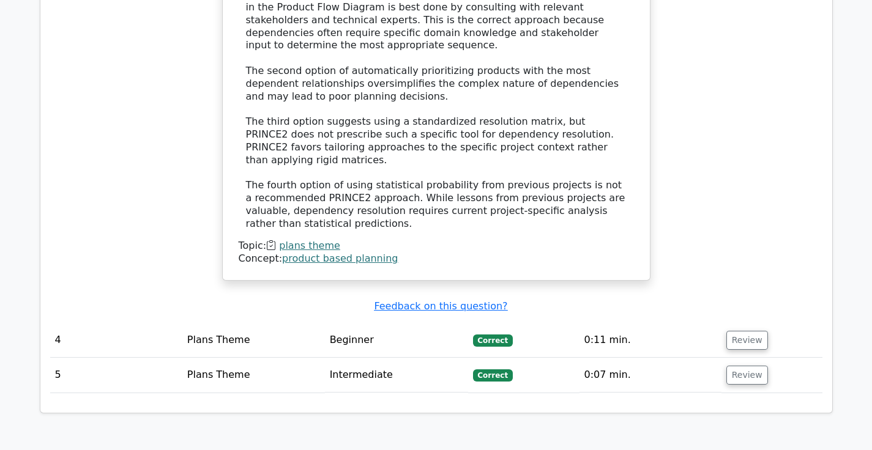
scroll to position [2438, 0]
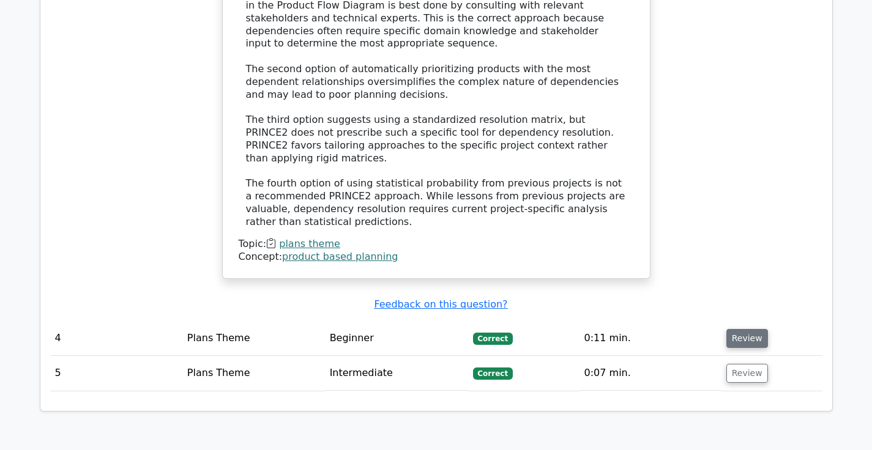
click at [732, 329] on button "Review" at bounding box center [747, 338] width 42 height 19
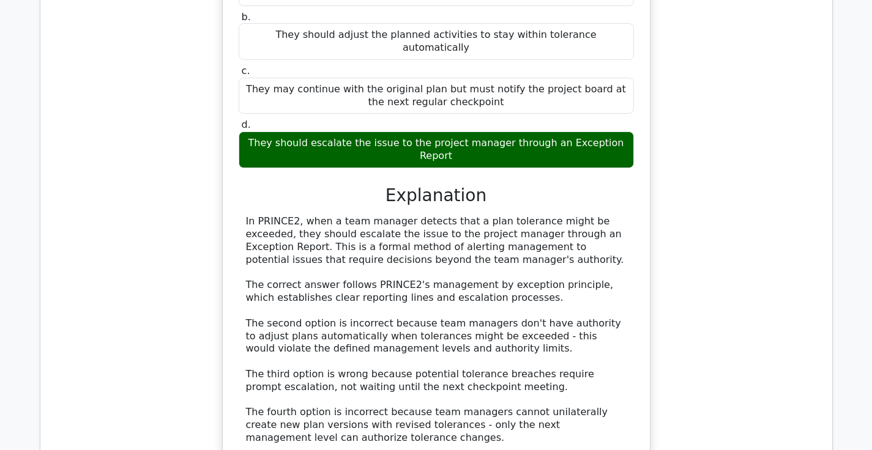
scroll to position [3136, 0]
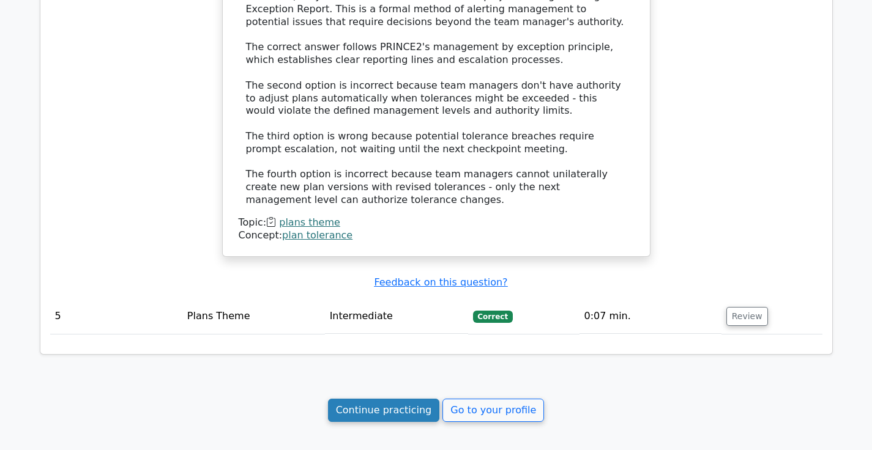
click at [421, 399] on link "Continue practicing" at bounding box center [384, 410] width 112 height 23
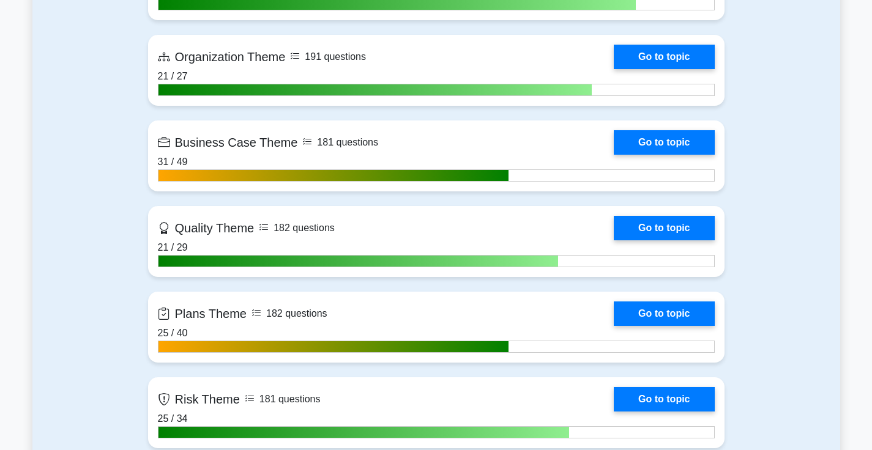
scroll to position [752, 0]
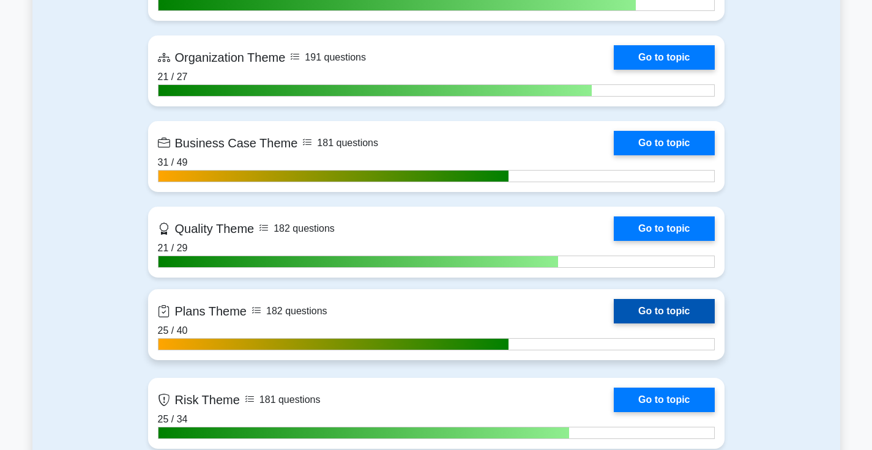
click at [657, 311] on link "Go to topic" at bounding box center [664, 311] width 100 height 24
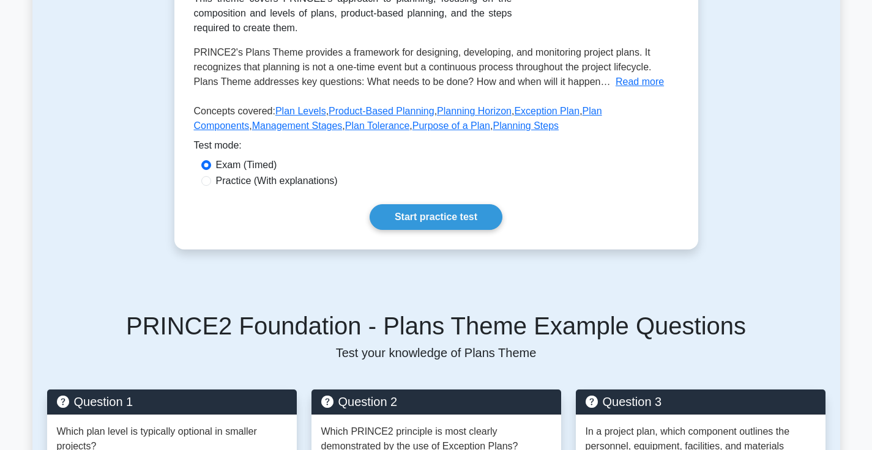
scroll to position [273, 0]
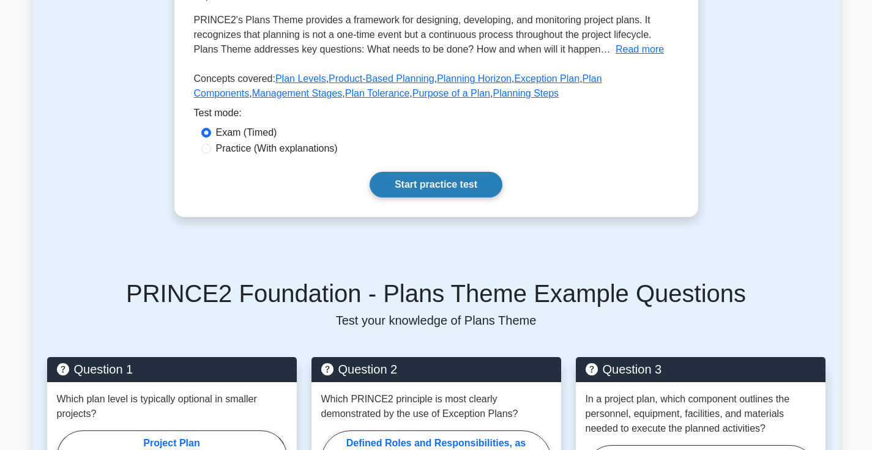
click at [425, 192] on link "Start practice test" at bounding box center [435, 185] width 133 height 26
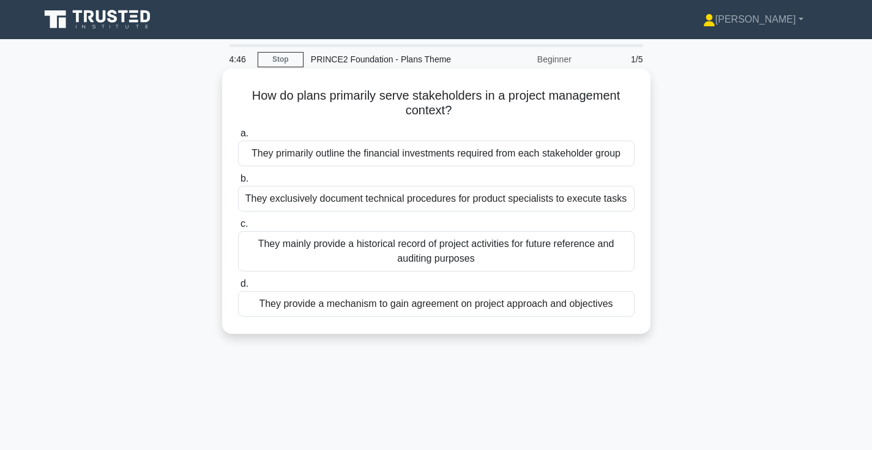
click at [460, 313] on div "They provide a mechanism to gain agreement on project approach and objectives" at bounding box center [436, 304] width 396 height 26
click at [238, 288] on input "d. They provide a mechanism to gain agreement on project approach and objectives" at bounding box center [238, 284] width 0 height 8
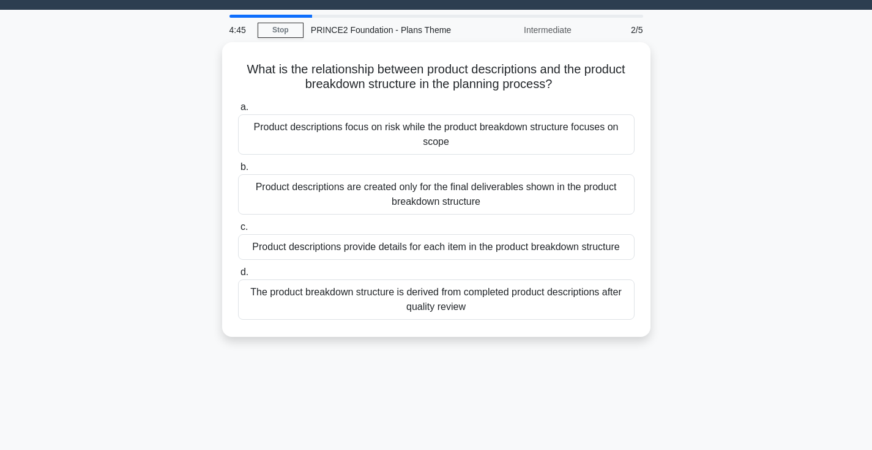
scroll to position [34, 0]
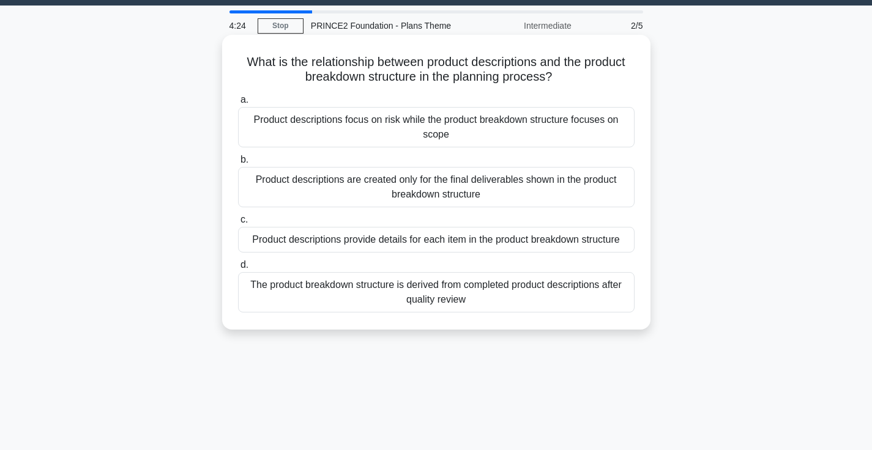
click at [411, 239] on div "Product descriptions provide details for each item in the product breakdown str…" at bounding box center [436, 240] width 396 height 26
click at [238, 224] on input "c. Product descriptions provide details for each item in the product breakdown …" at bounding box center [238, 220] width 0 height 8
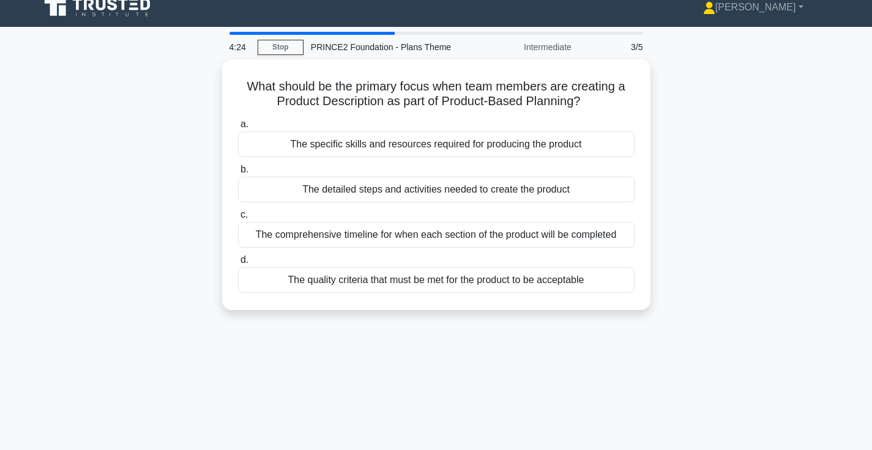
scroll to position [0, 0]
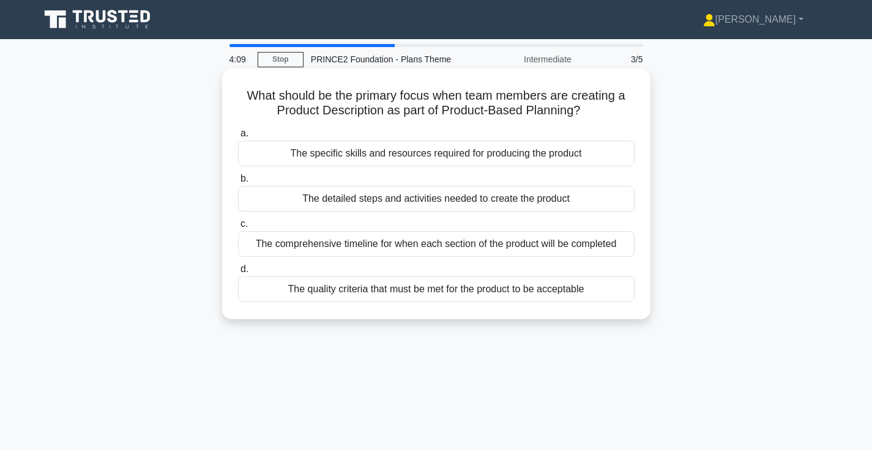
click at [508, 204] on div "The detailed steps and activities needed to create the product" at bounding box center [436, 199] width 396 height 26
click at [238, 183] on input "b. The detailed steps and activities needed to create the product" at bounding box center [238, 179] width 0 height 8
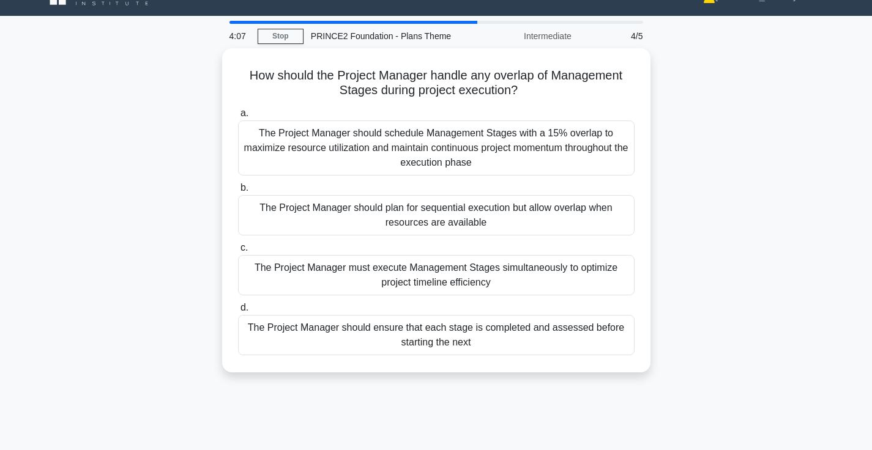
scroll to position [25, 0]
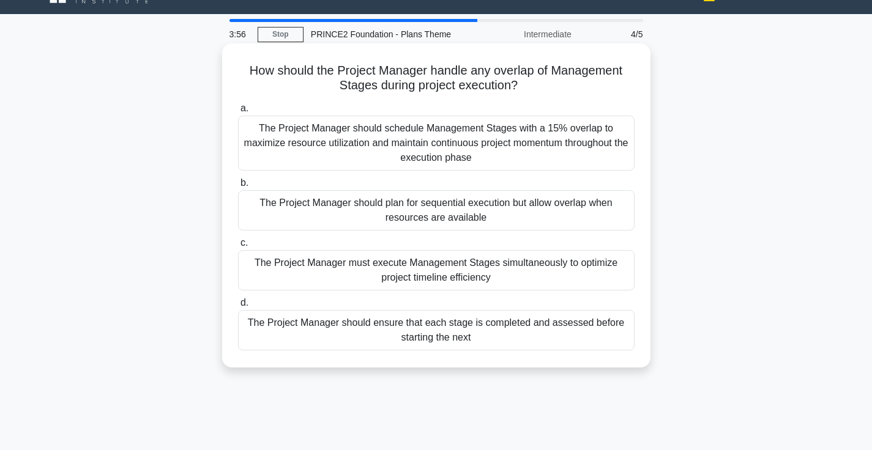
click at [450, 334] on div "The Project Manager should ensure that each stage is completed and assessed bef…" at bounding box center [436, 330] width 396 height 40
click at [238, 307] on input "d. The Project Manager should ensure that each stage is completed and assessed …" at bounding box center [238, 303] width 0 height 8
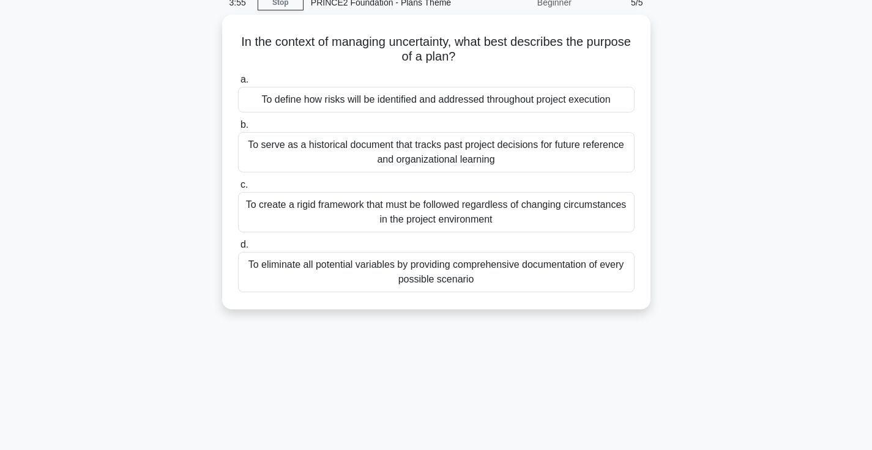
scroll to position [58, 0]
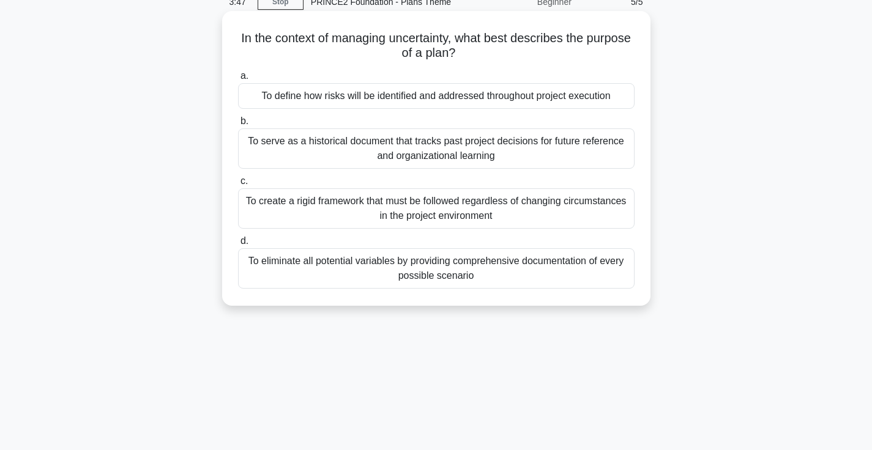
click at [440, 104] on div "To define how risks will be identified and addressed throughout project executi…" at bounding box center [436, 96] width 396 height 26
click at [238, 80] on input "a. To define how risks will be identified and addressed throughout project exec…" at bounding box center [238, 76] width 0 height 8
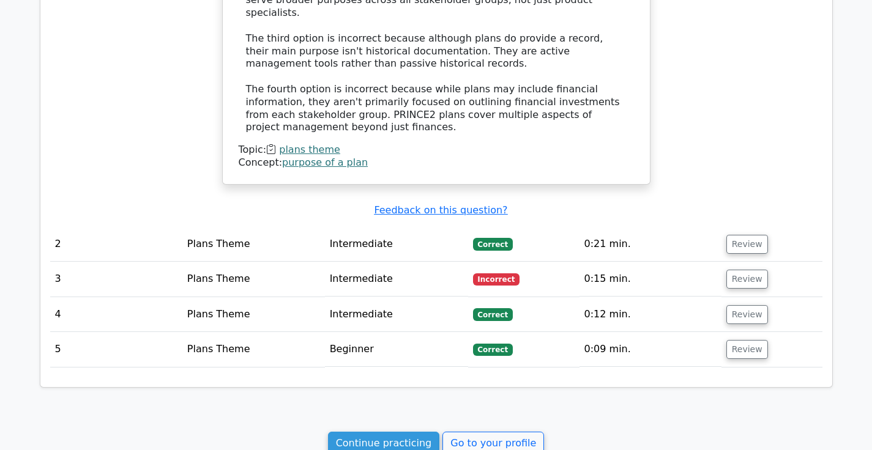
scroll to position [1157, 0]
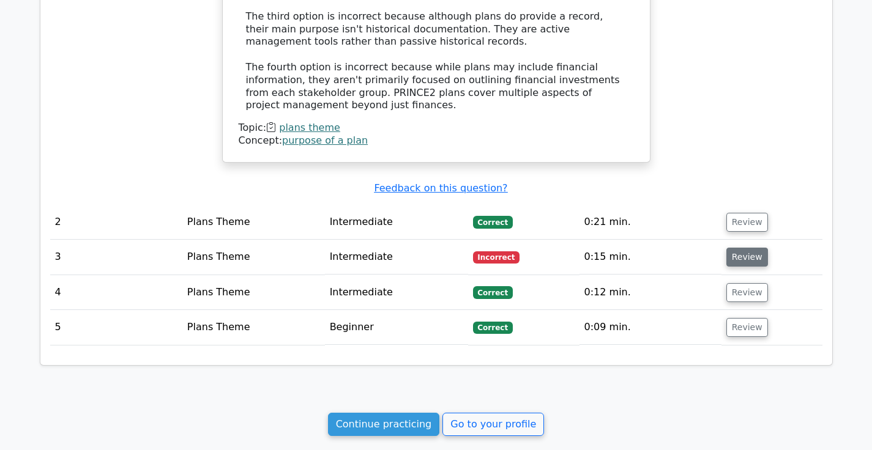
click at [738, 248] on button "Review" at bounding box center [747, 257] width 42 height 19
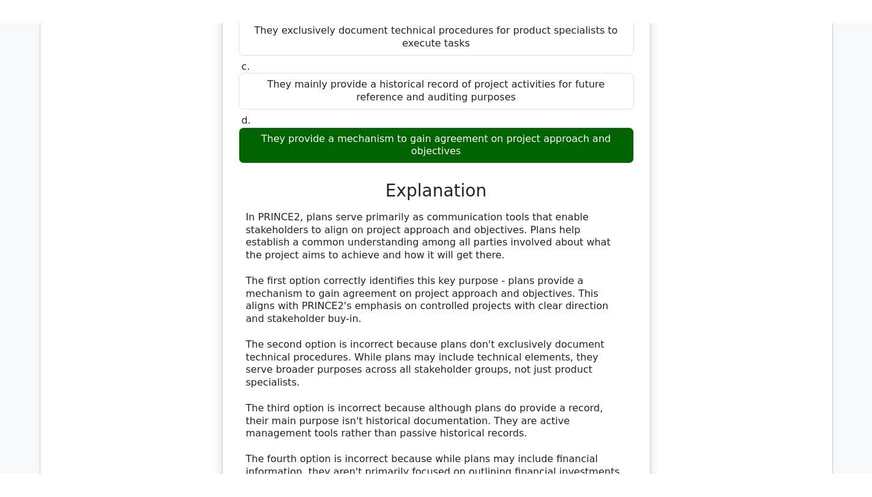
scroll to position [767, 0]
